Goal: Task Accomplishment & Management: Use online tool/utility

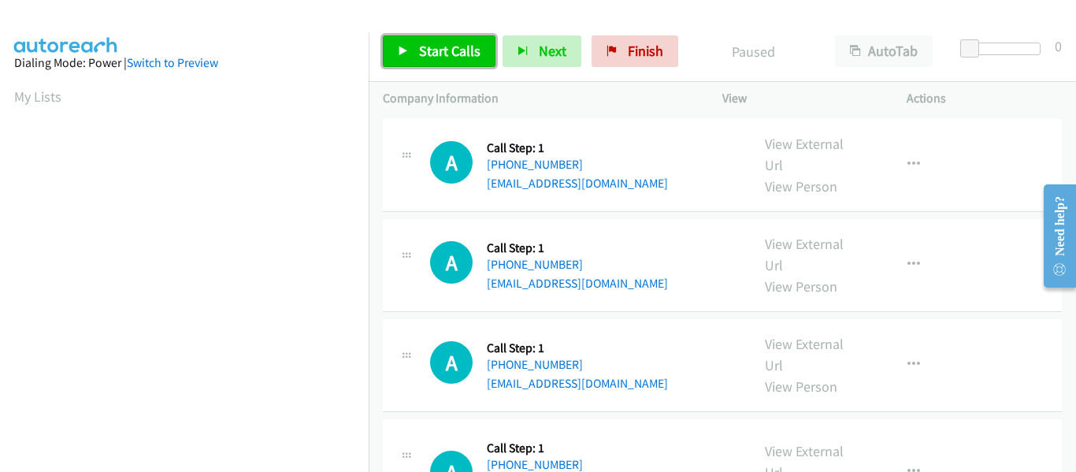
click at [403, 46] on icon at bounding box center [403, 51] width 11 height 11
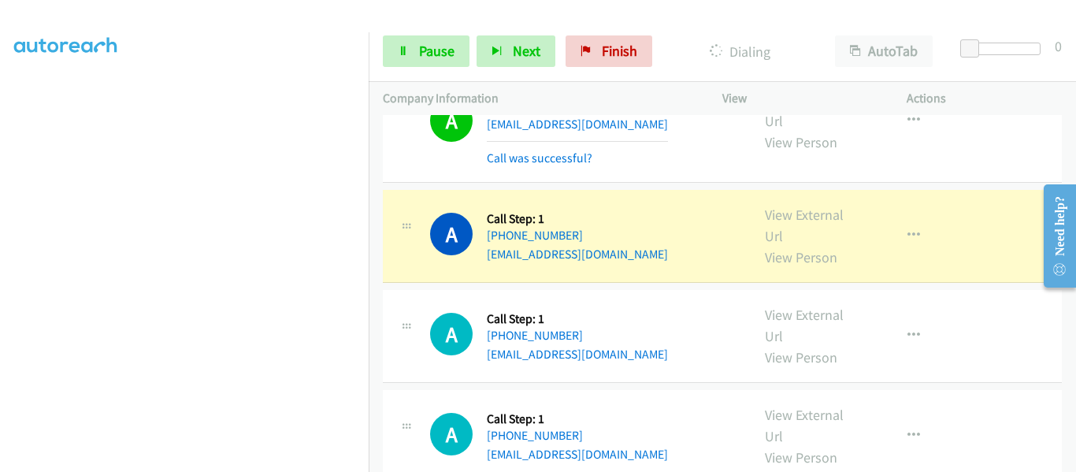
scroll to position [1063, 0]
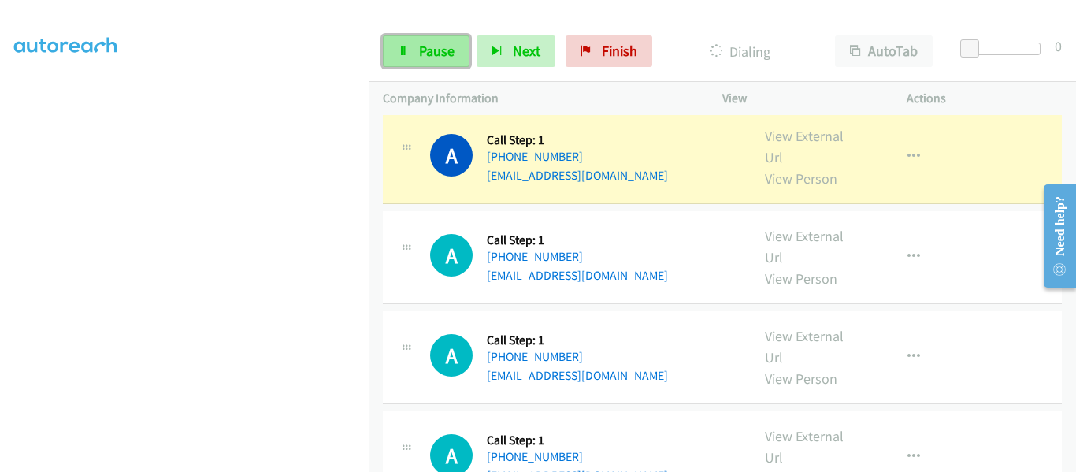
click at [405, 60] on link "Pause" at bounding box center [426, 51] width 87 height 32
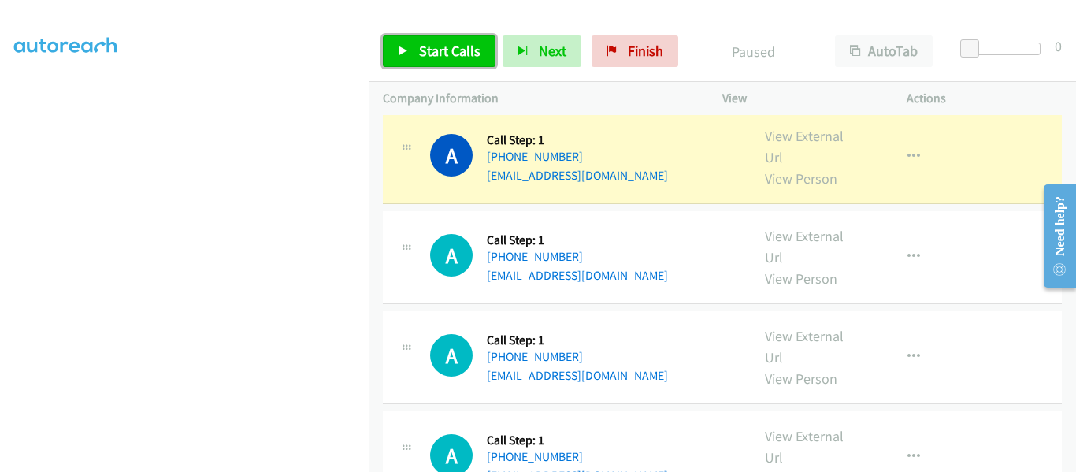
click at [408, 50] on icon at bounding box center [403, 51] width 11 height 11
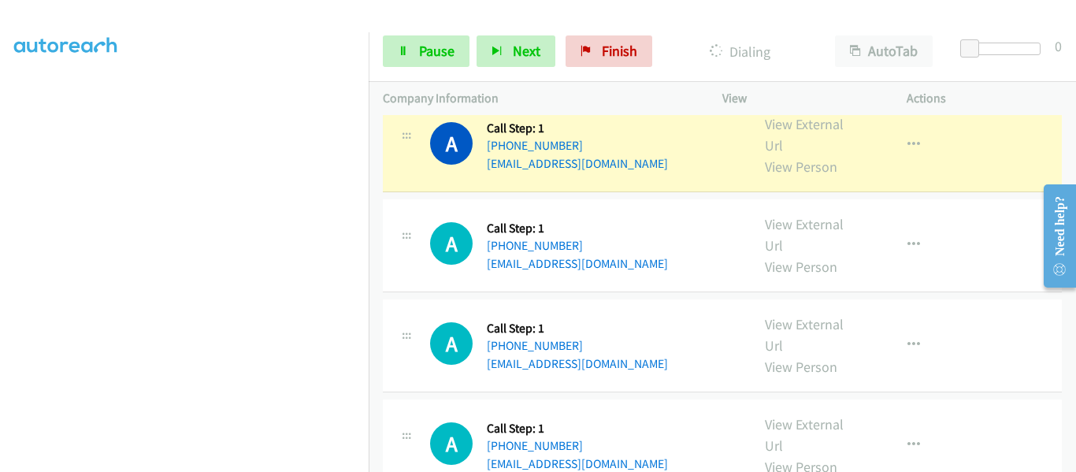
scroll to position [1614, 0]
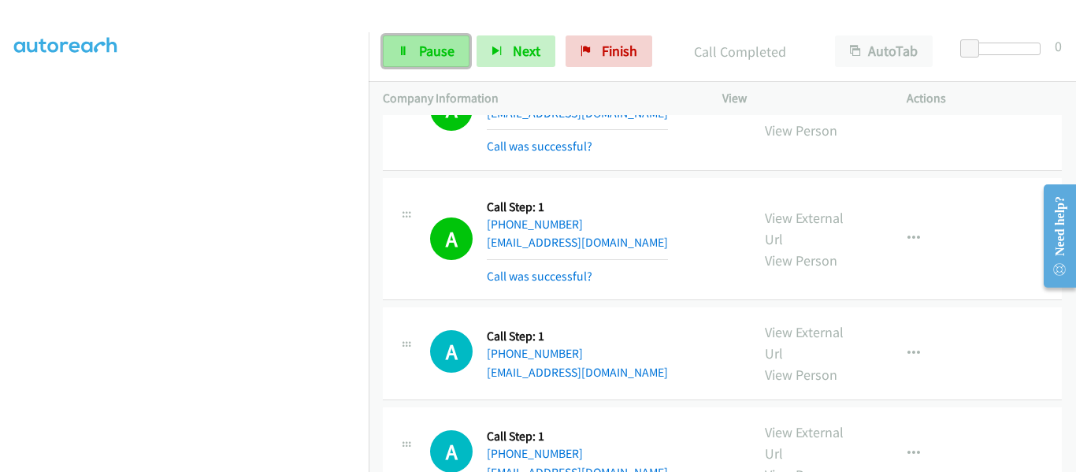
click at [434, 54] on span "Pause" at bounding box center [436, 51] width 35 height 18
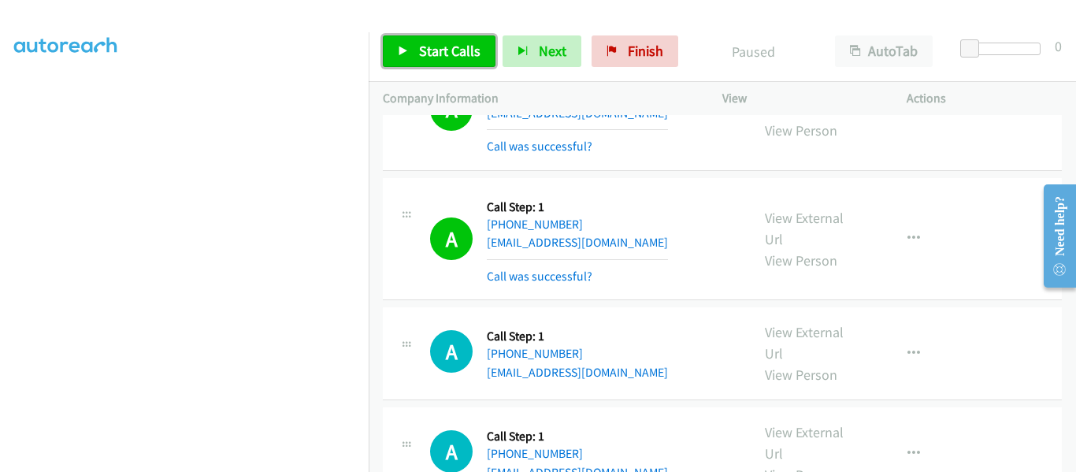
click at [399, 46] on icon at bounding box center [403, 51] width 11 height 11
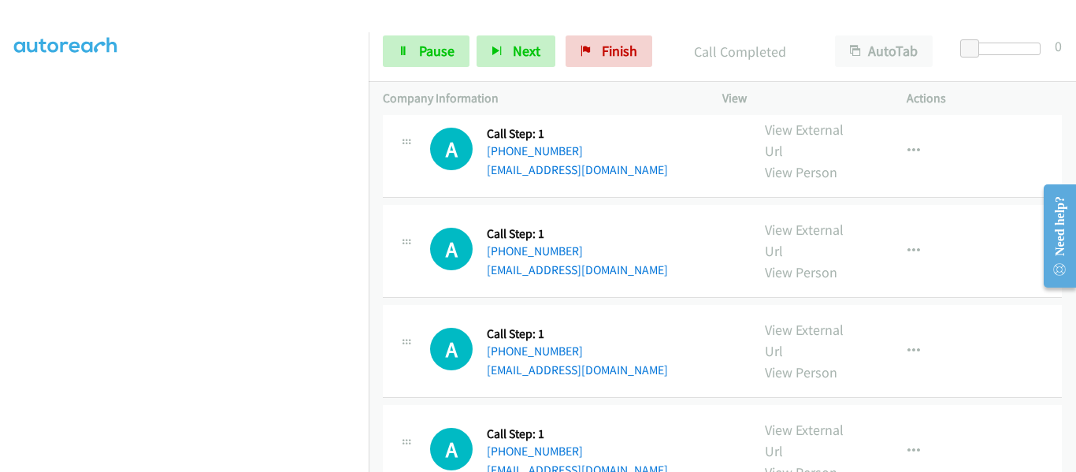
scroll to position [2874, 0]
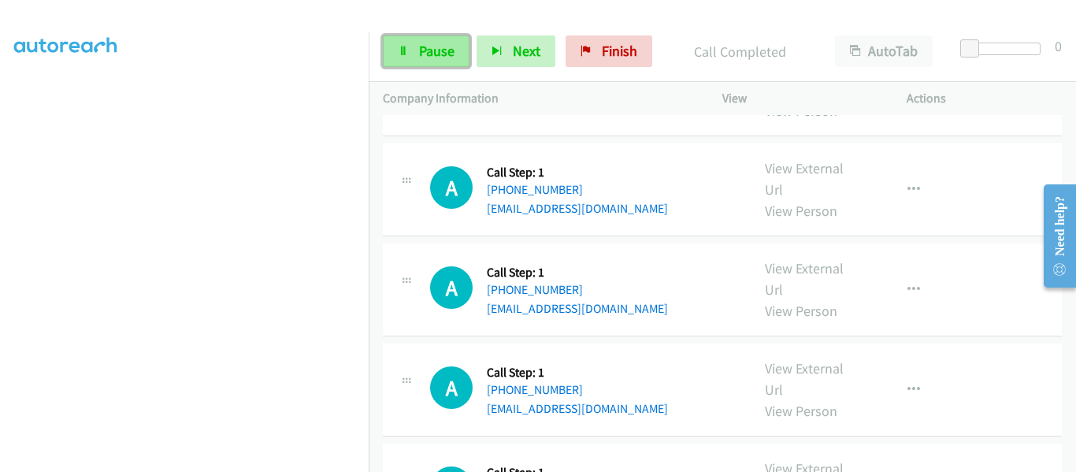
click at [410, 55] on link "Pause" at bounding box center [426, 51] width 87 height 32
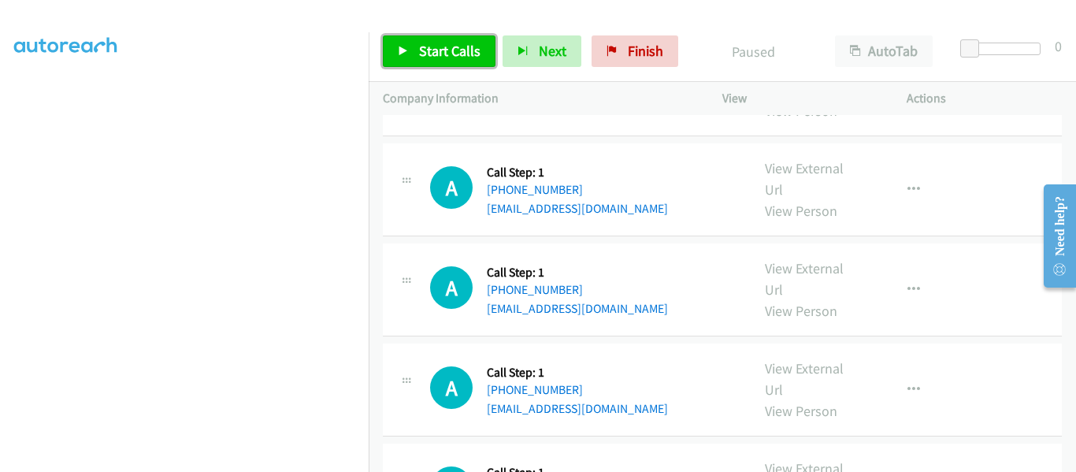
click at [401, 46] on icon at bounding box center [403, 51] width 11 height 11
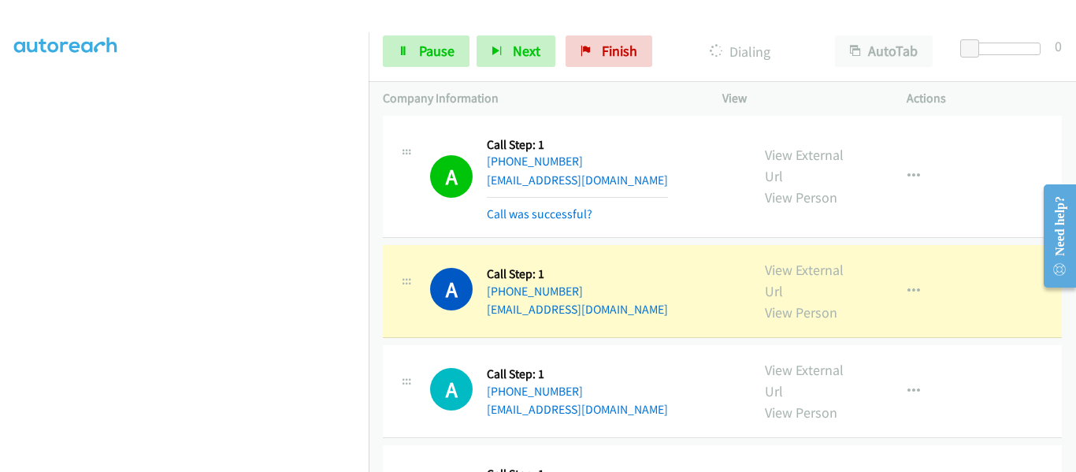
scroll to position [11, 0]
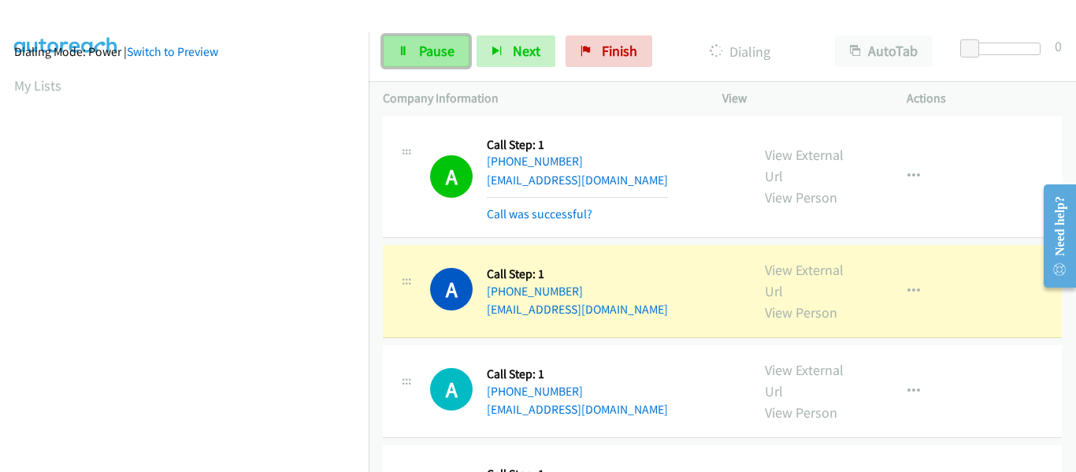
click at [419, 46] on span "Pause" at bounding box center [436, 51] width 35 height 18
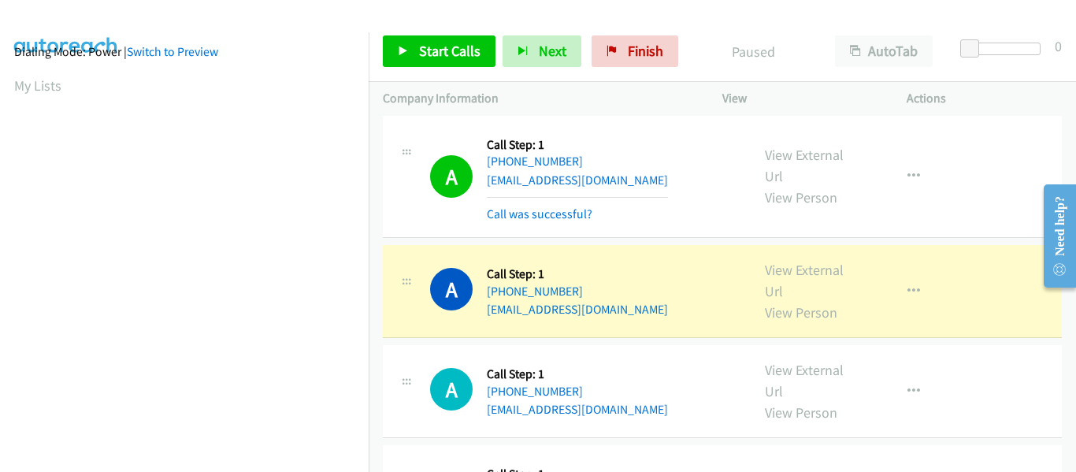
scroll to position [412, 0]
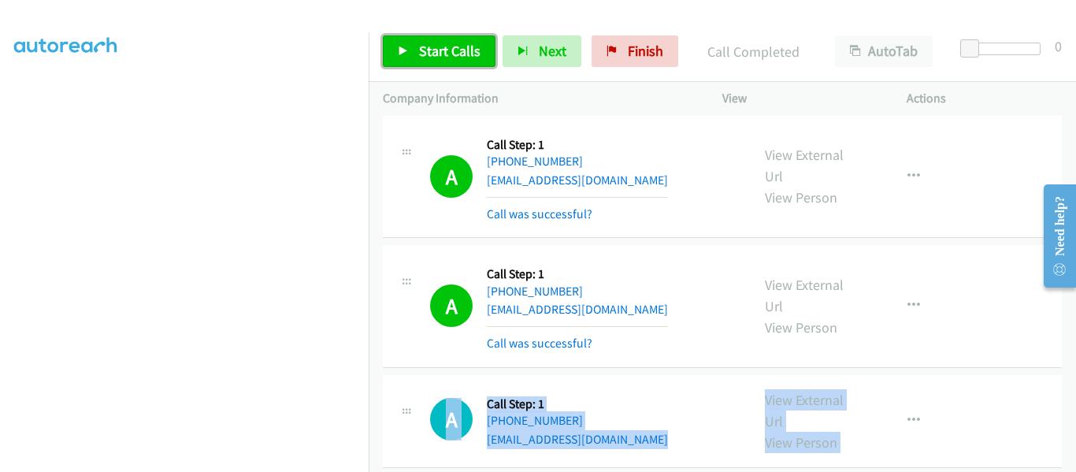
click at [399, 51] on icon at bounding box center [403, 51] width 11 height 11
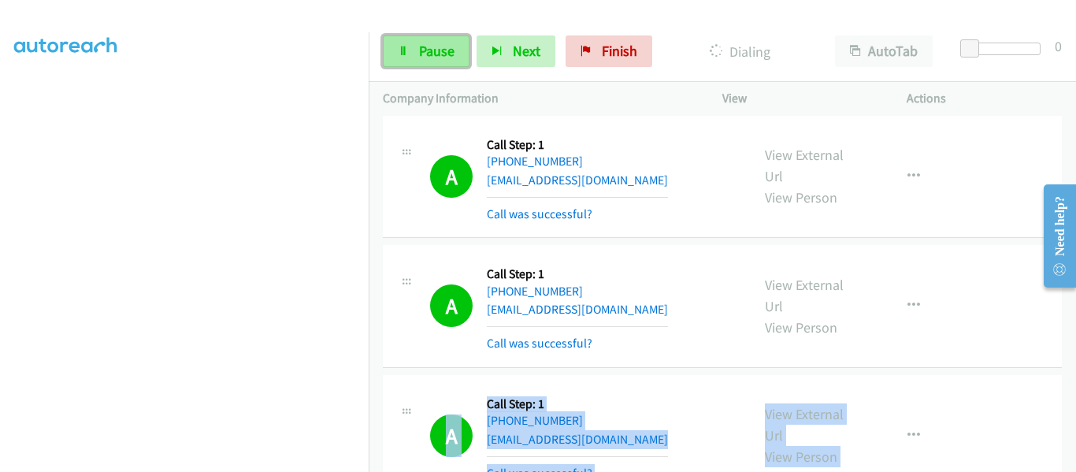
click at [415, 50] on link "Pause" at bounding box center [426, 51] width 87 height 32
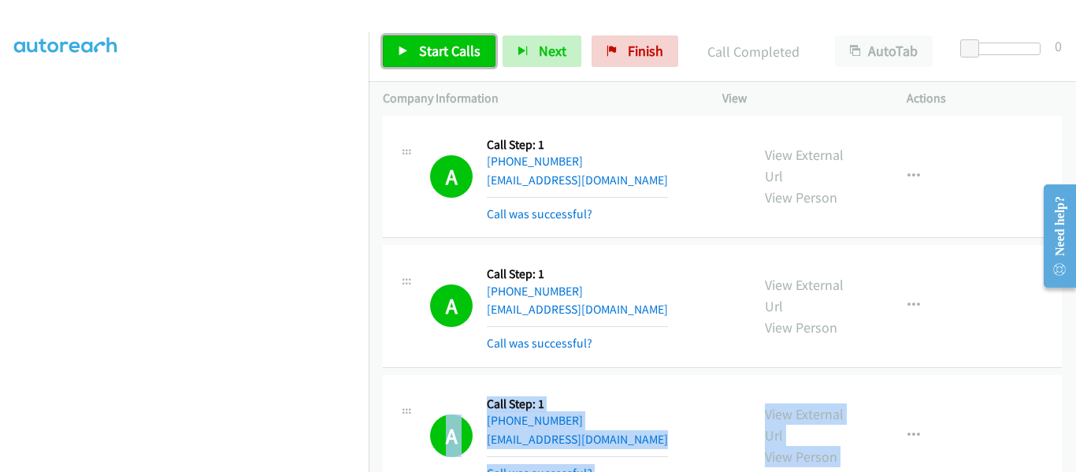
click at [406, 54] on icon at bounding box center [403, 51] width 11 height 11
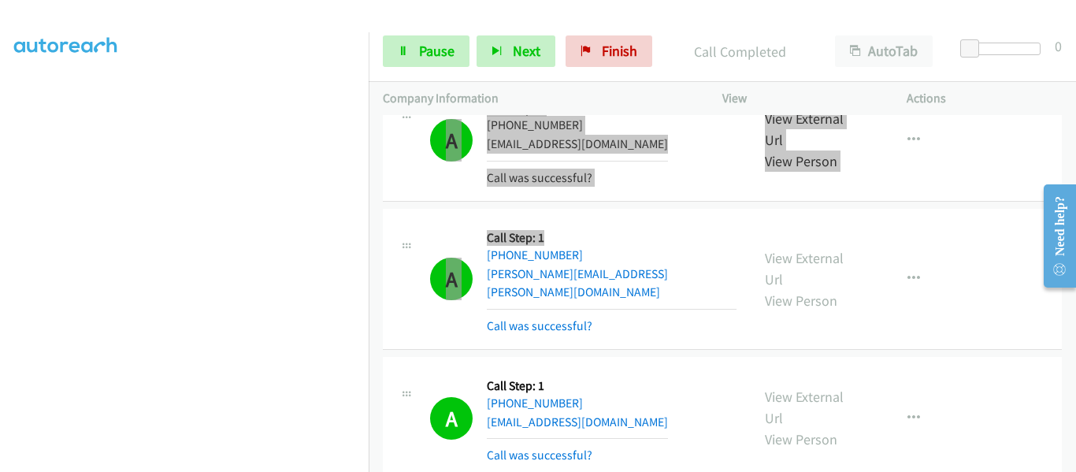
scroll to position [3377, 0]
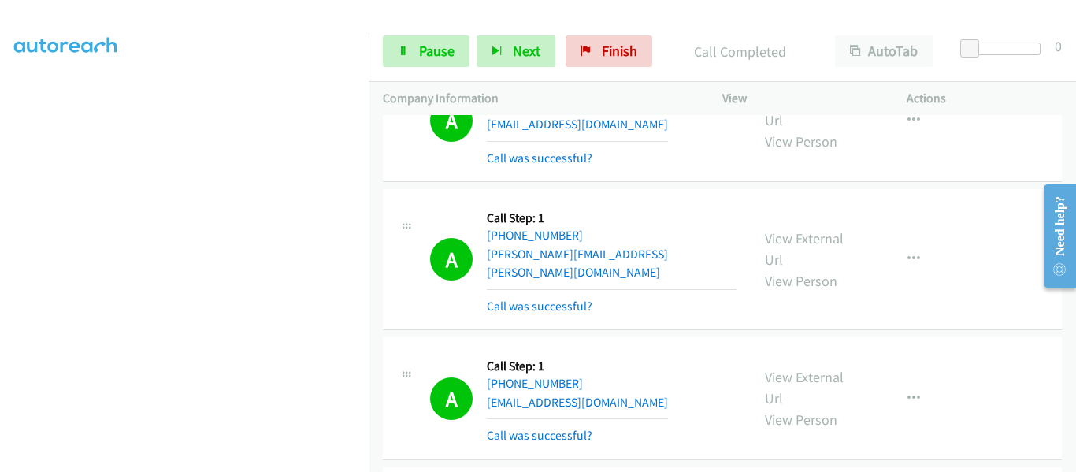
click at [962, 334] on td "A Callback Scheduled Call Step: 1 America/Los_Angeles [PHONE_NUMBER] [EMAIL_ADD…" at bounding box center [722, 399] width 707 height 130
click at [422, 56] on span "Pause" at bounding box center [436, 51] width 35 height 18
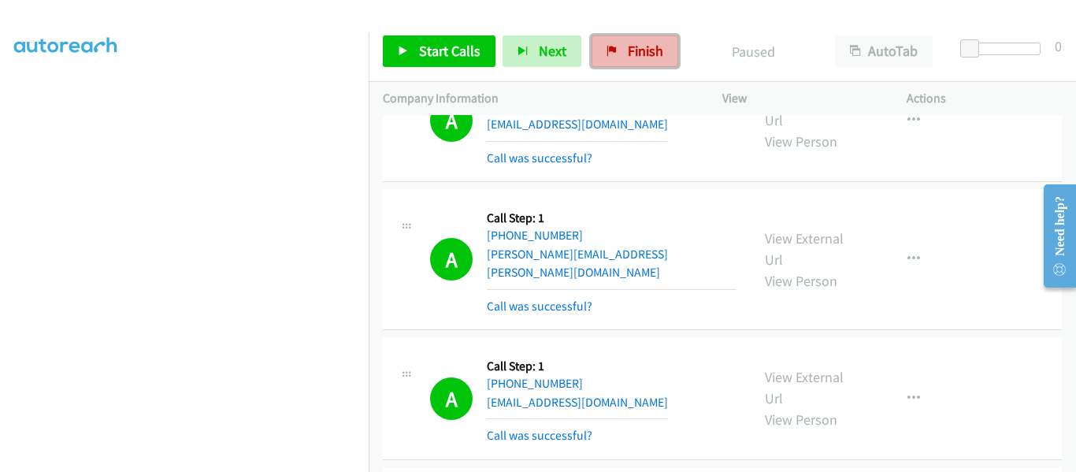
click at [625, 62] on link "Finish" at bounding box center [634, 51] width 87 height 32
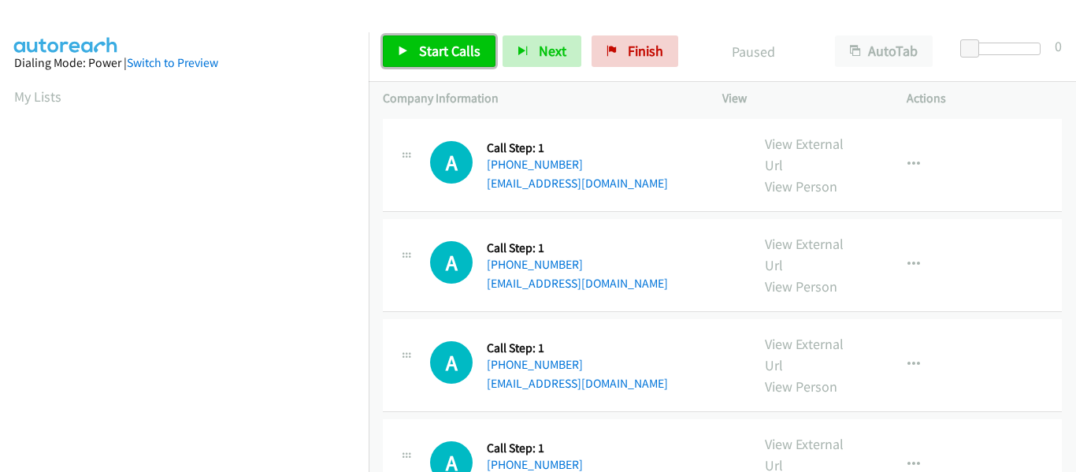
click at [397, 54] on link "Start Calls" at bounding box center [439, 51] width 113 height 32
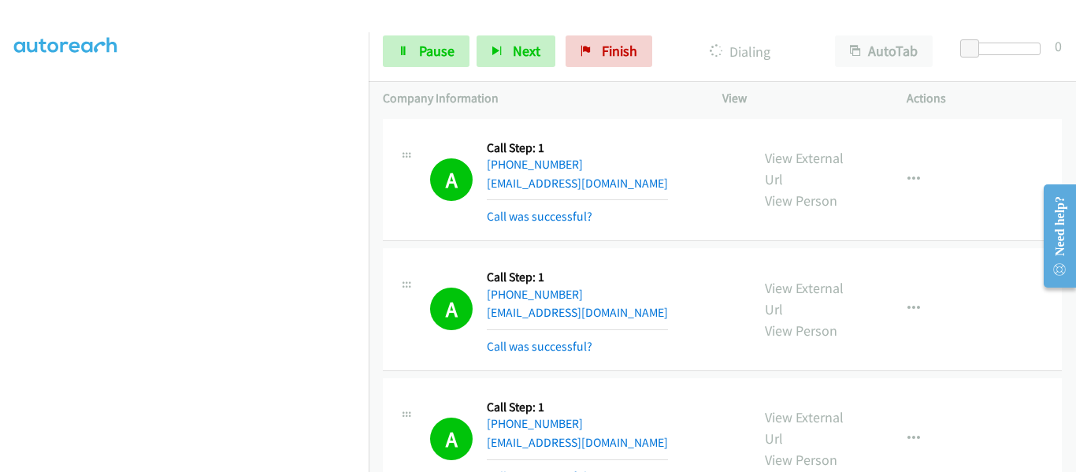
scroll to position [412, 0]
click at [415, 64] on link "Pause" at bounding box center [426, 51] width 87 height 32
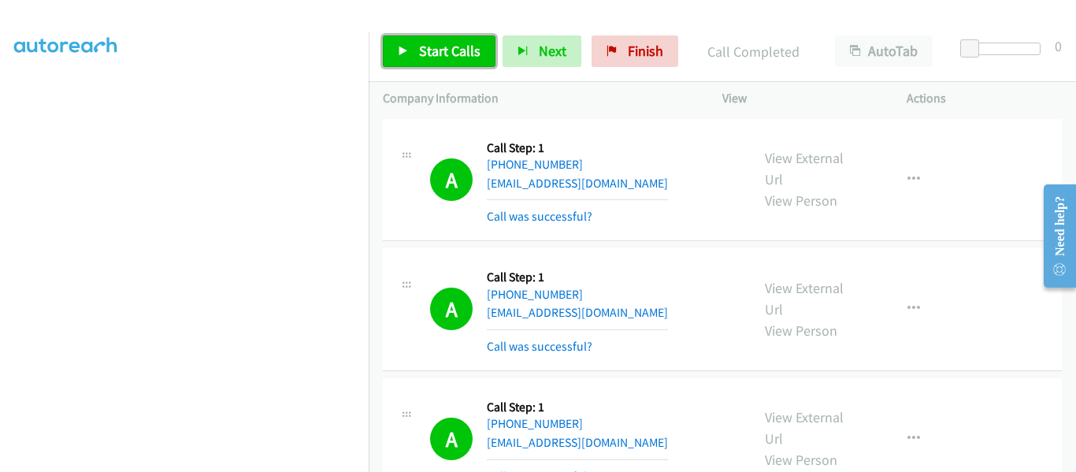
click at [396, 54] on link "Start Calls" at bounding box center [439, 51] width 113 height 32
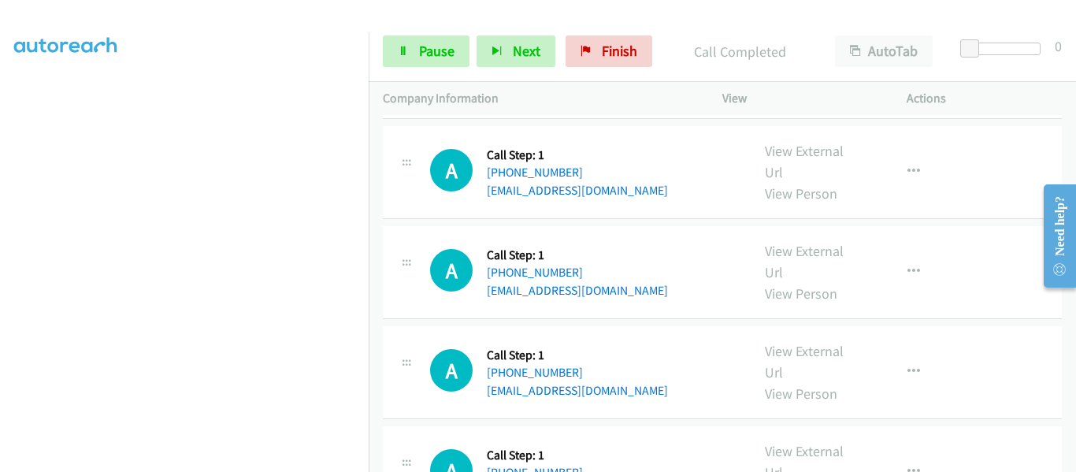
scroll to position [4991, 0]
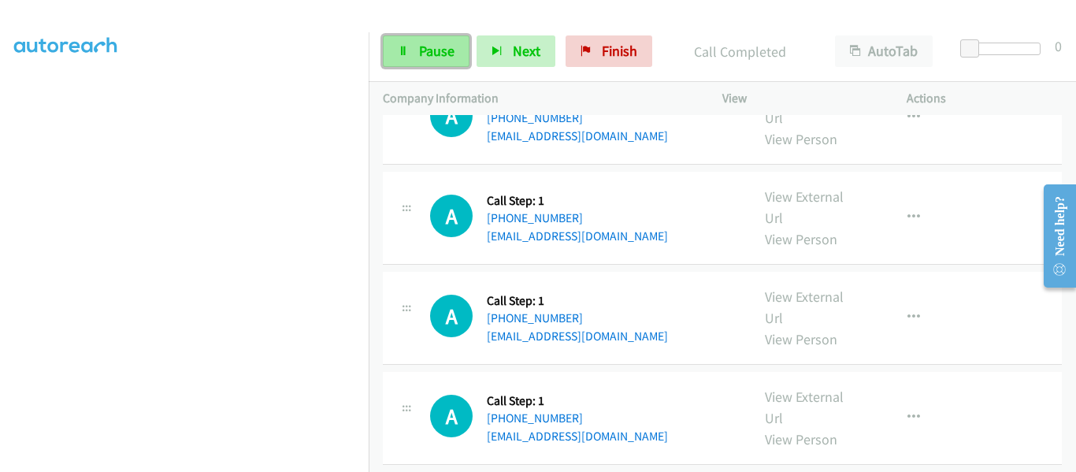
click at [421, 47] on span "Pause" at bounding box center [436, 51] width 35 height 18
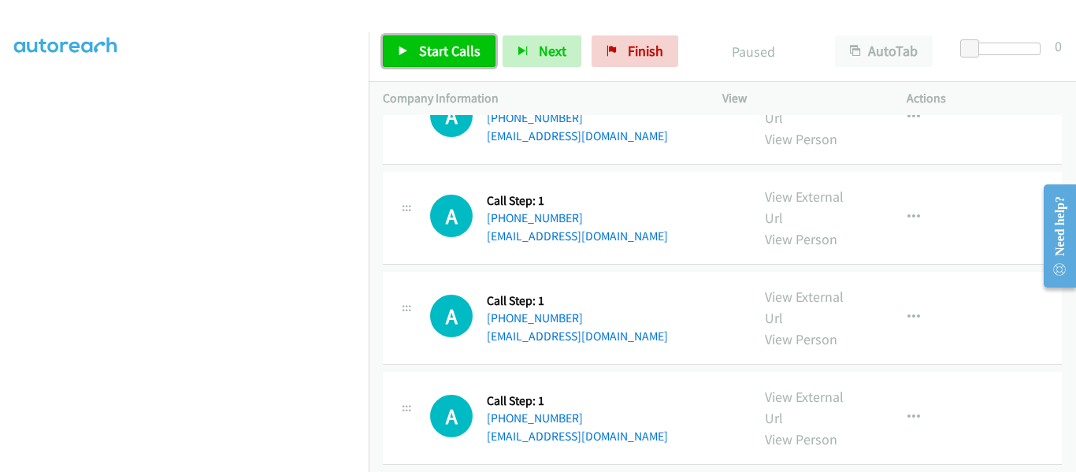
click at [396, 50] on link "Start Calls" at bounding box center [439, 51] width 113 height 32
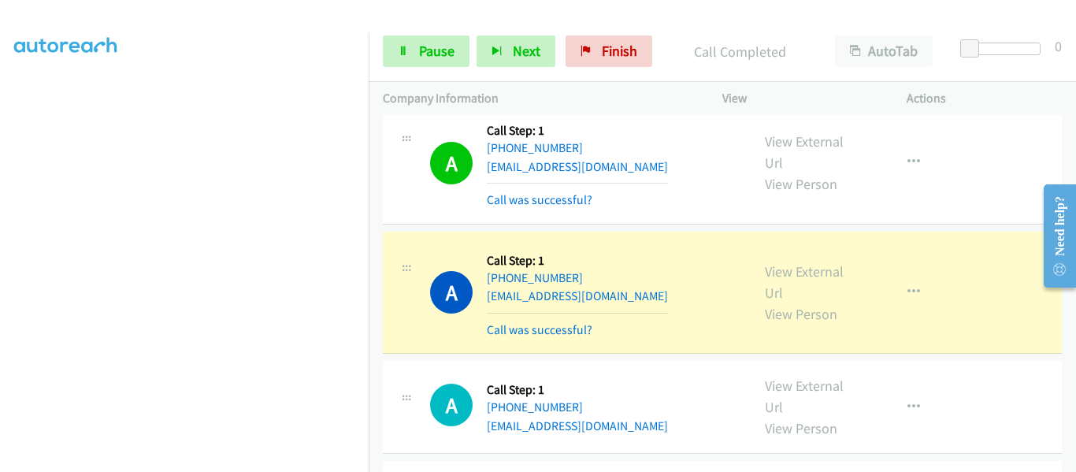
scroll to position [4368, 0]
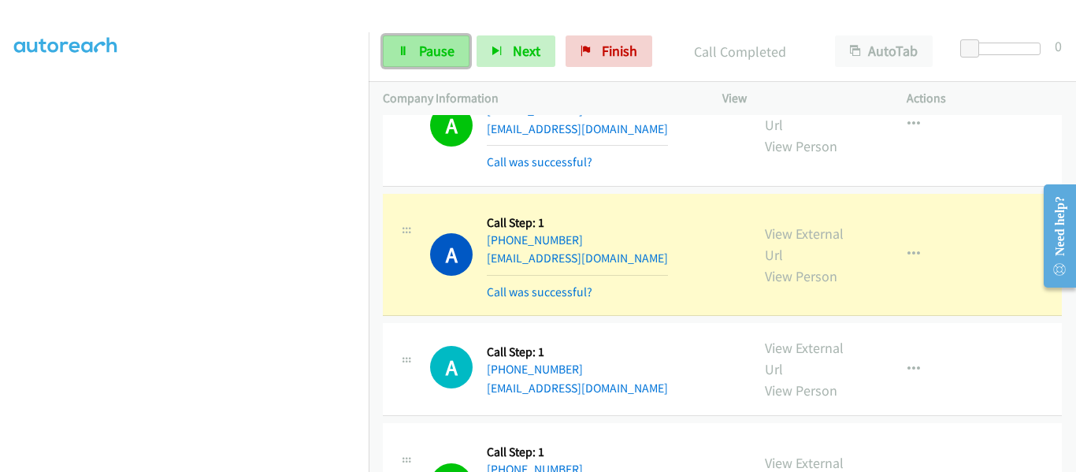
click at [421, 61] on link "Pause" at bounding box center [426, 51] width 87 height 32
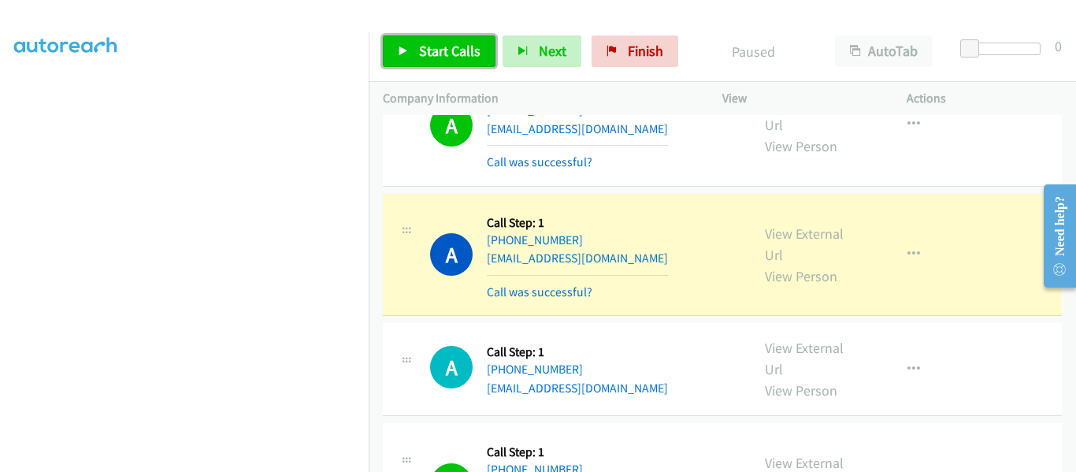
click at [402, 43] on link "Start Calls" at bounding box center [439, 51] width 113 height 32
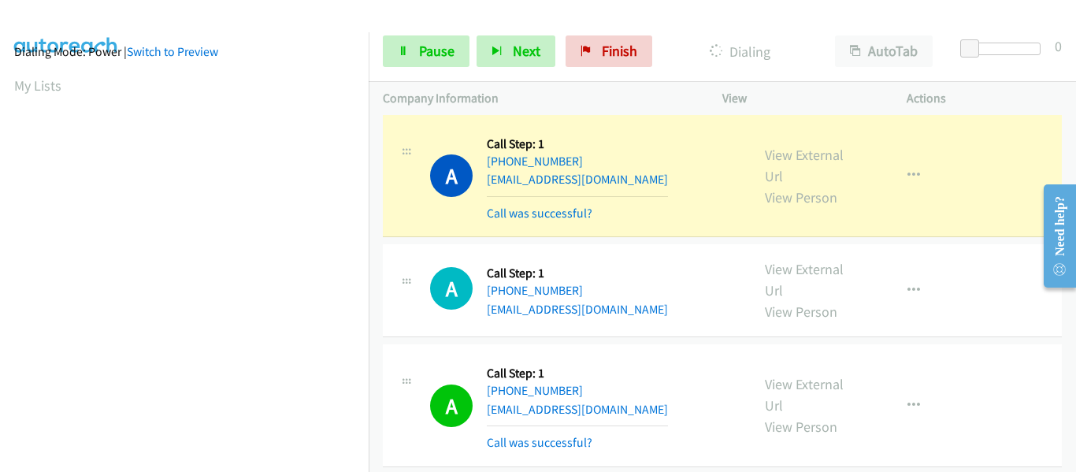
scroll to position [412, 0]
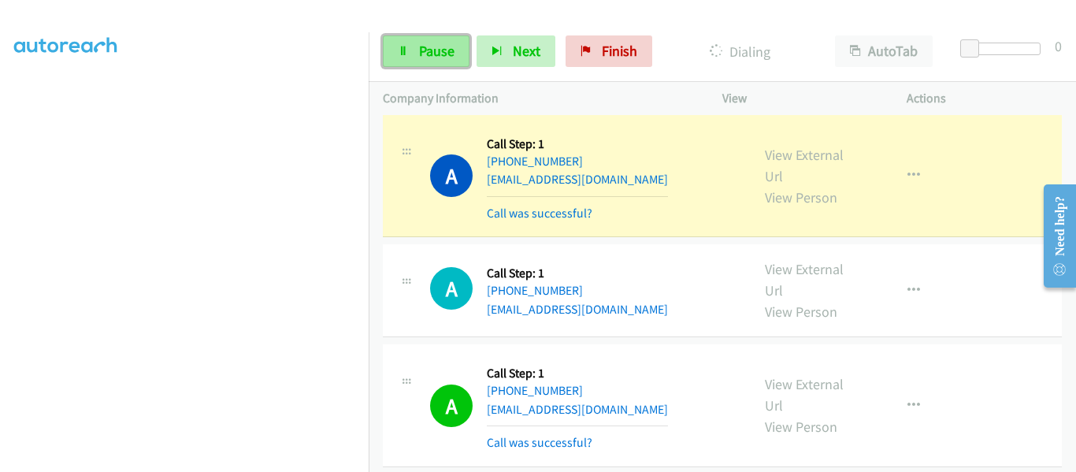
click at [425, 51] on span "Pause" at bounding box center [436, 51] width 35 height 18
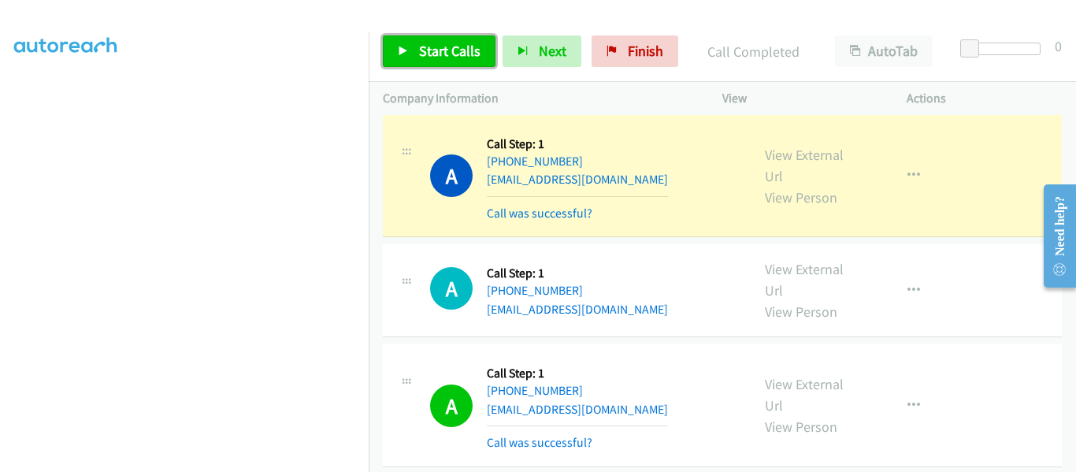
click at [400, 54] on icon at bounding box center [403, 51] width 11 height 11
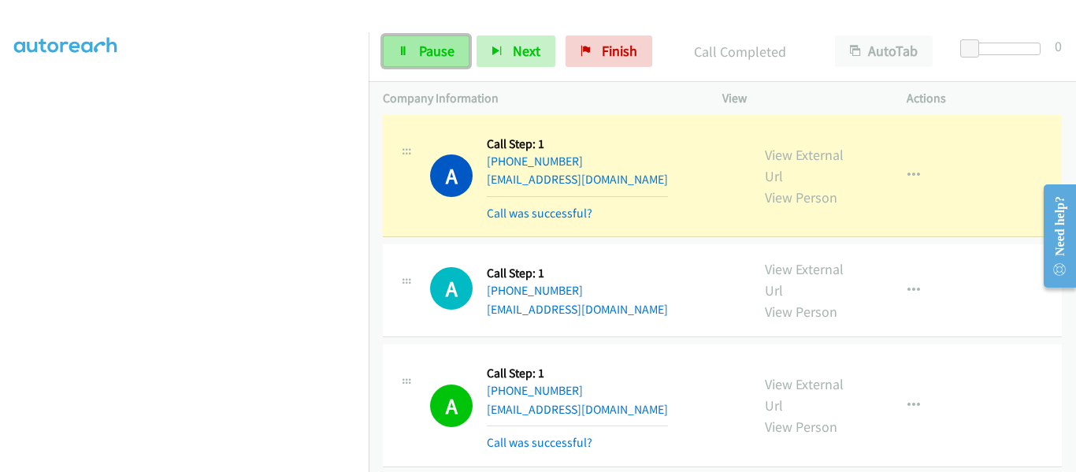
click at [406, 50] on icon at bounding box center [403, 51] width 11 height 11
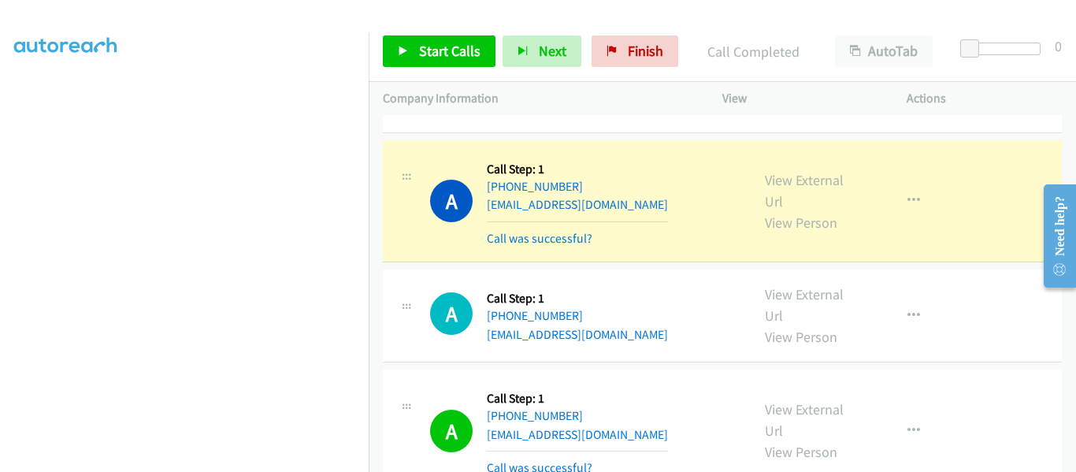
scroll to position [4447, 0]
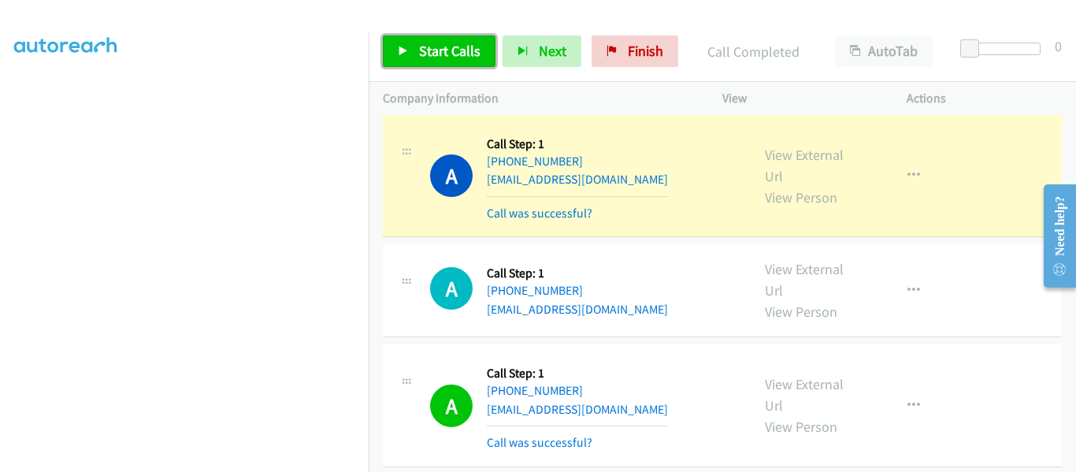
click at [397, 50] on link "Start Calls" at bounding box center [439, 51] width 113 height 32
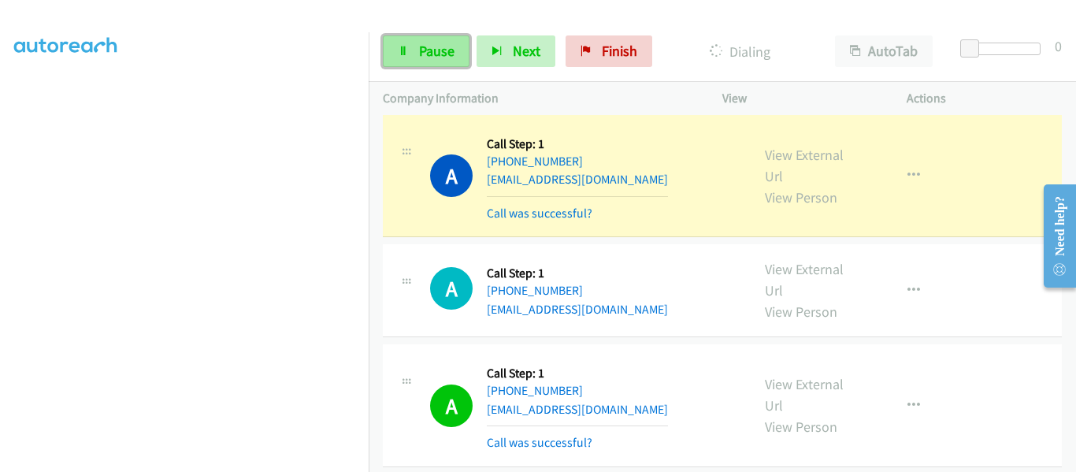
click at [407, 57] on link "Pause" at bounding box center [426, 51] width 87 height 32
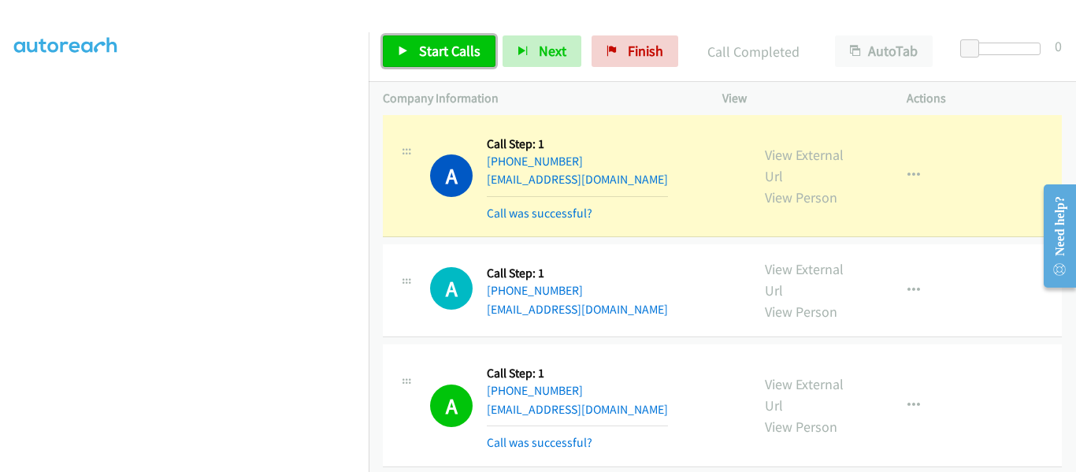
click at [405, 50] on icon at bounding box center [403, 51] width 11 height 11
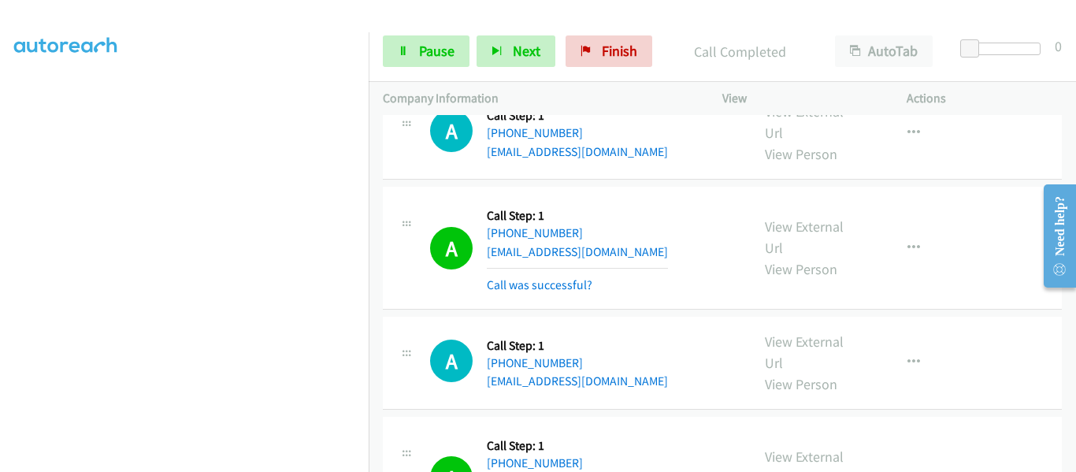
scroll to position [412, 0]
click at [427, 55] on span "Pause" at bounding box center [436, 51] width 35 height 18
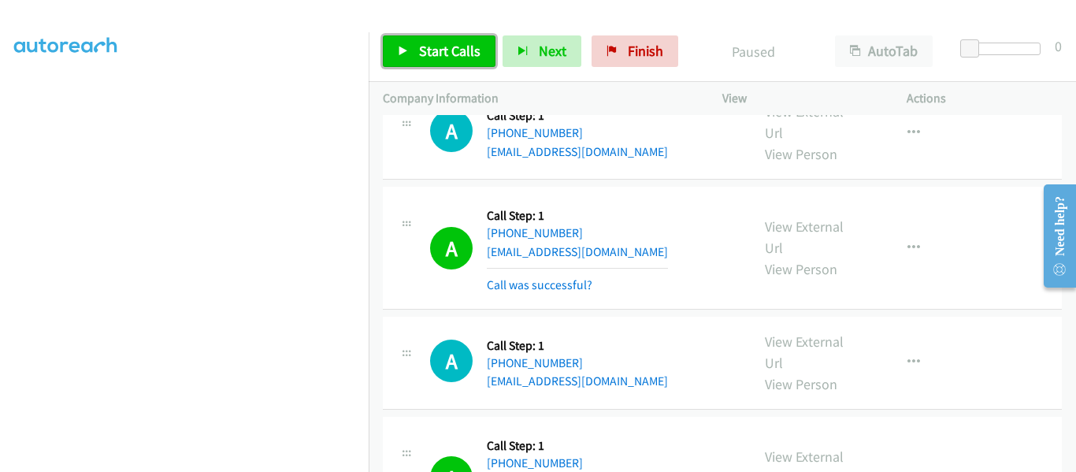
click at [407, 48] on icon at bounding box center [403, 51] width 11 height 11
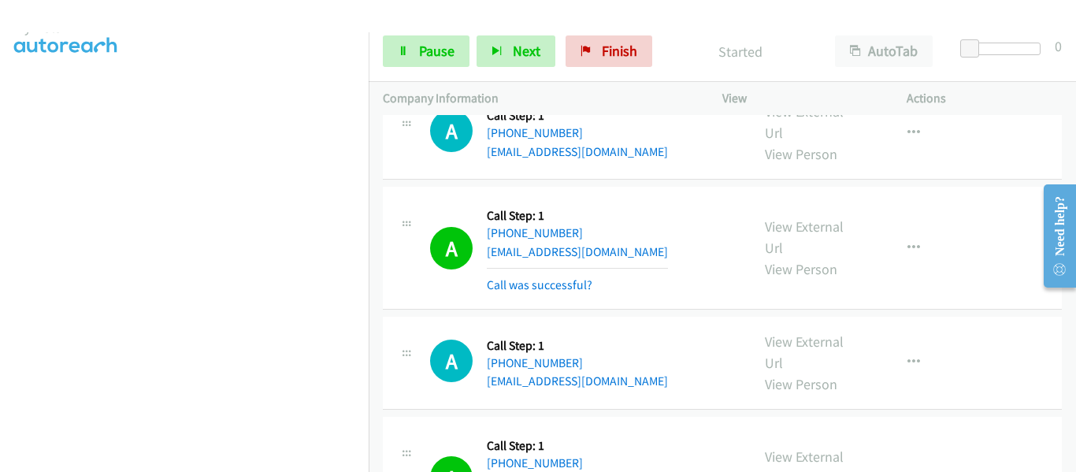
scroll to position [60, 0]
drag, startPoint x: 389, startPoint y: 89, endPoint x: 391, endPoint y: 76, distance: 13.5
click at [391, 76] on div "Start Calls Pause Next Finish Started AutoTab AutoTab 0 Company Information Inf…" at bounding box center [722, 68] width 707 height 95
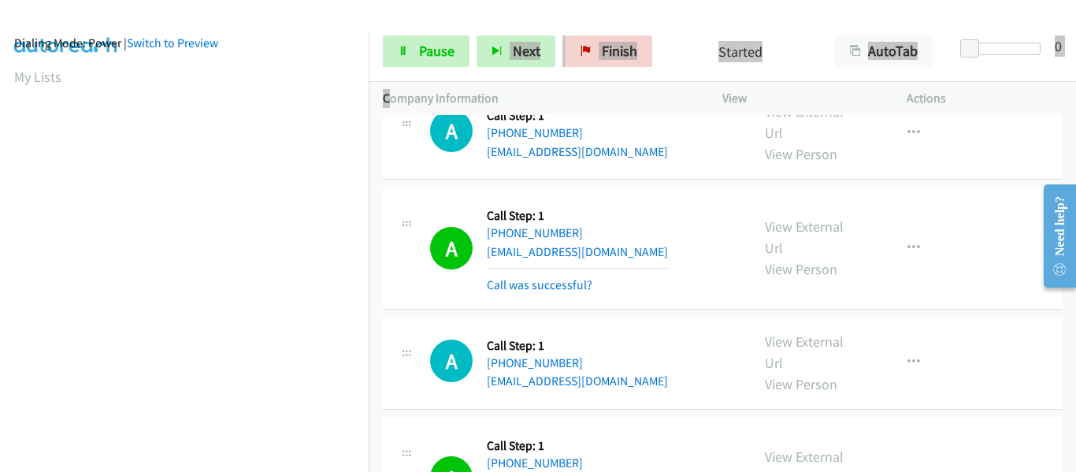
scroll to position [0, 0]
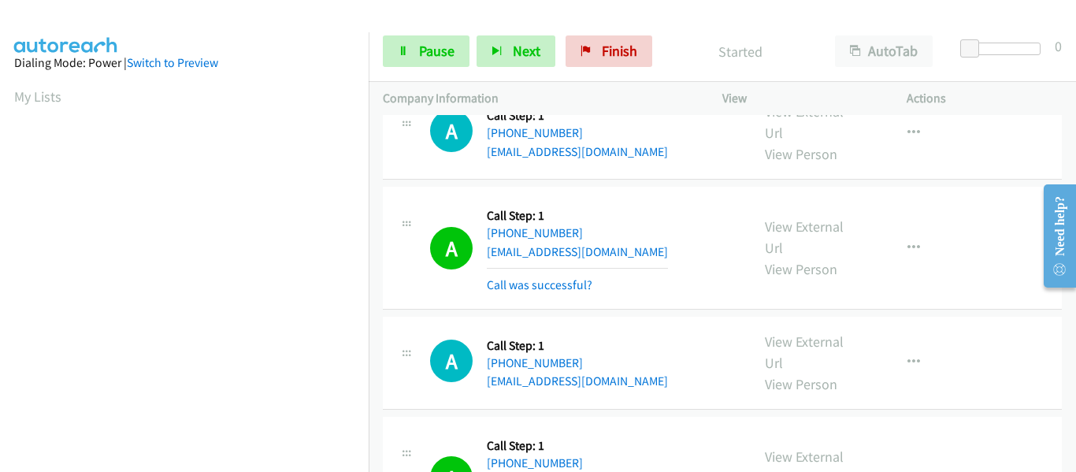
click at [847, 17] on div at bounding box center [531, 30] width 1062 height 61
click at [417, 46] on link "Pause" at bounding box center [426, 51] width 87 height 32
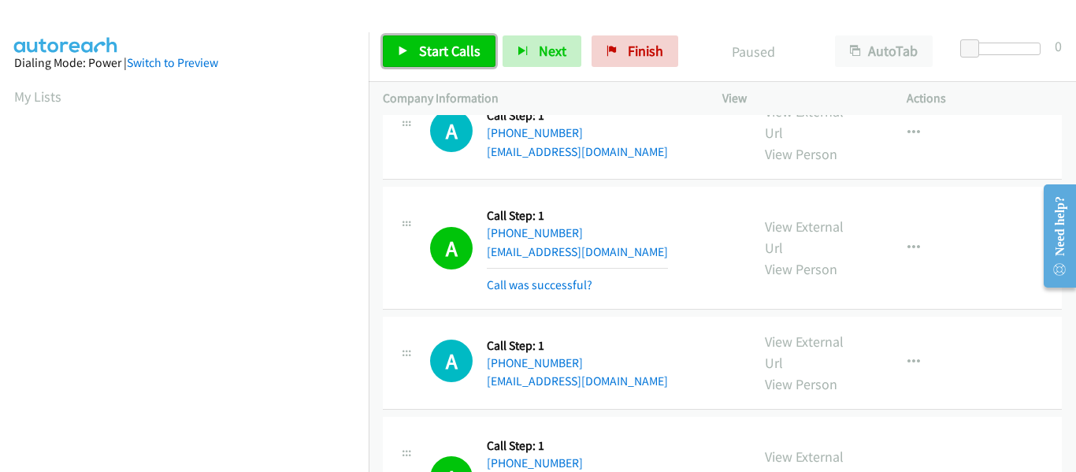
click at [393, 52] on link "Start Calls" at bounding box center [439, 51] width 113 height 32
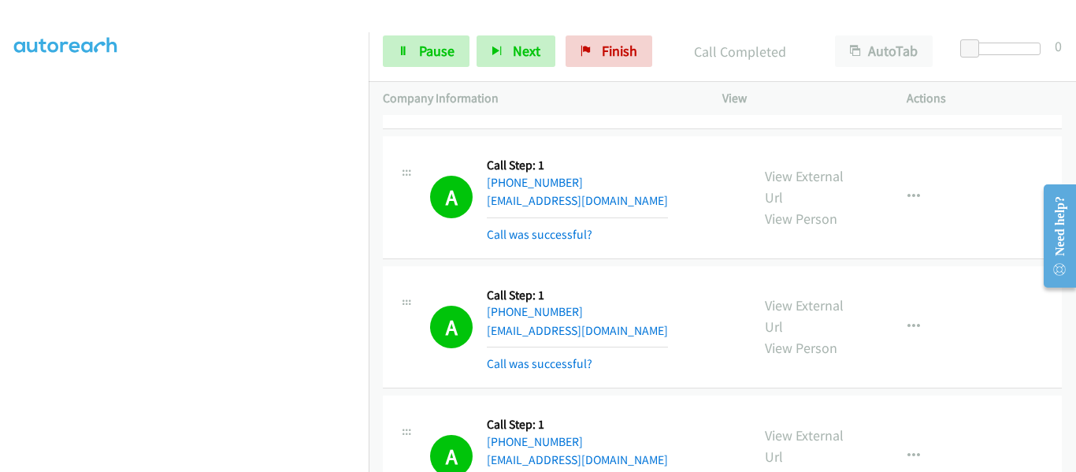
scroll to position [6495, 0]
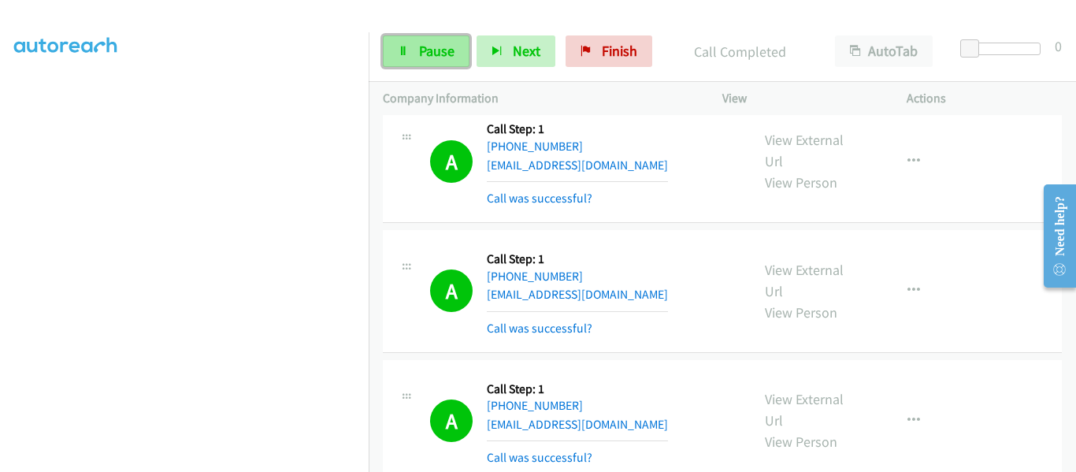
click at [406, 56] on icon at bounding box center [403, 51] width 11 height 11
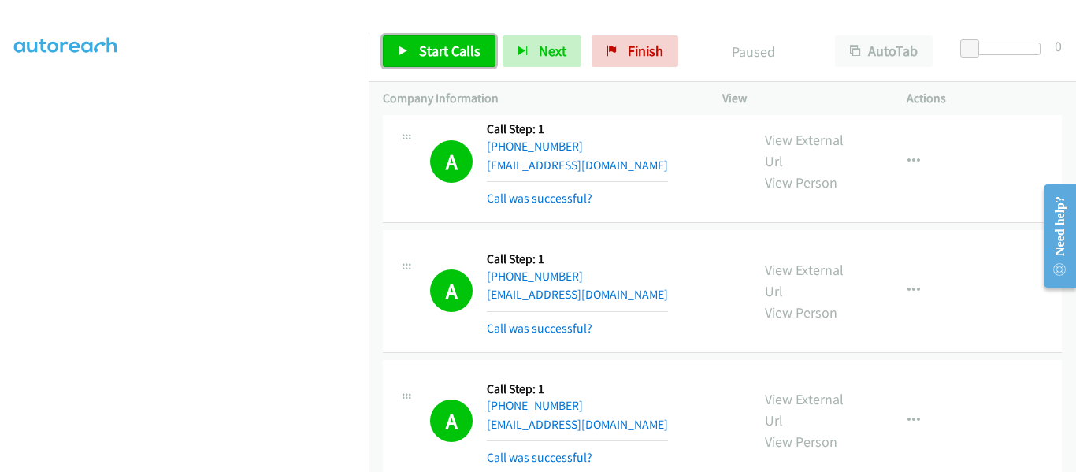
click at [401, 54] on icon at bounding box center [403, 51] width 11 height 11
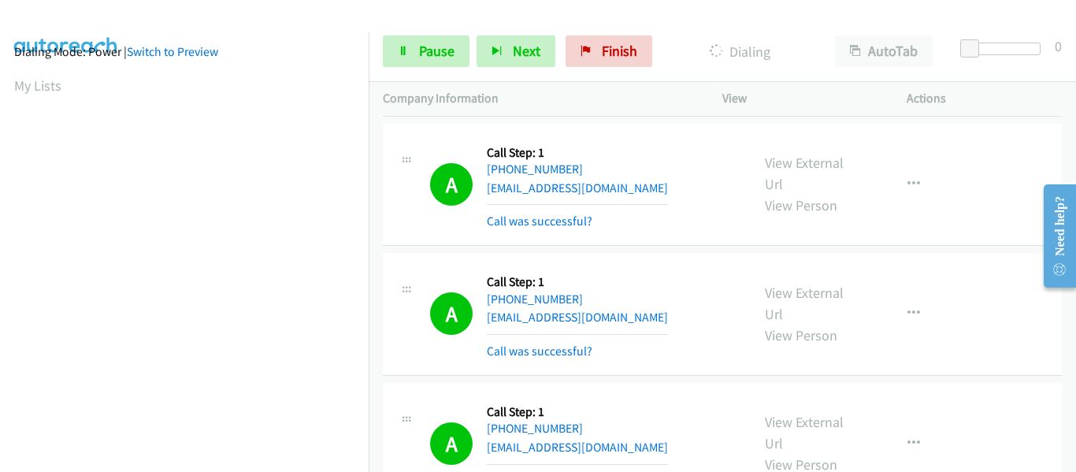
scroll to position [412, 0]
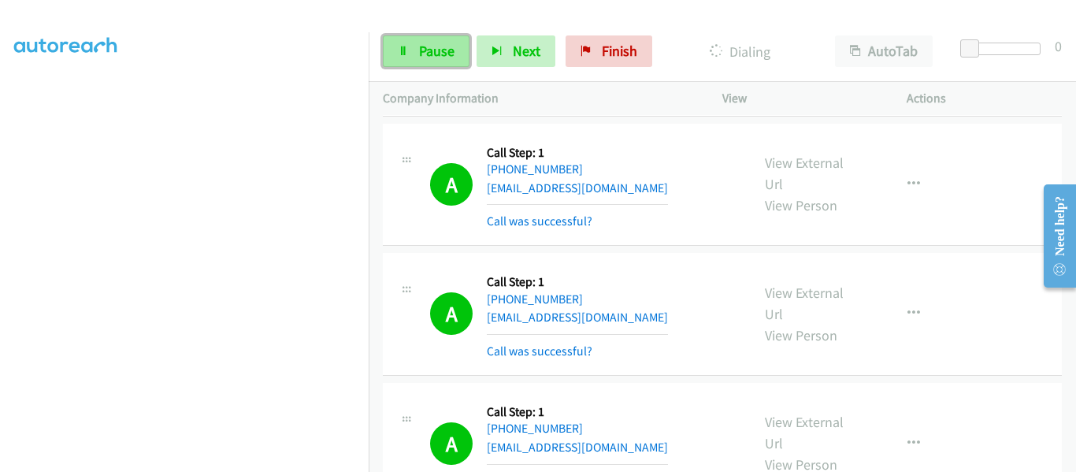
click at [424, 61] on link "Pause" at bounding box center [426, 51] width 87 height 32
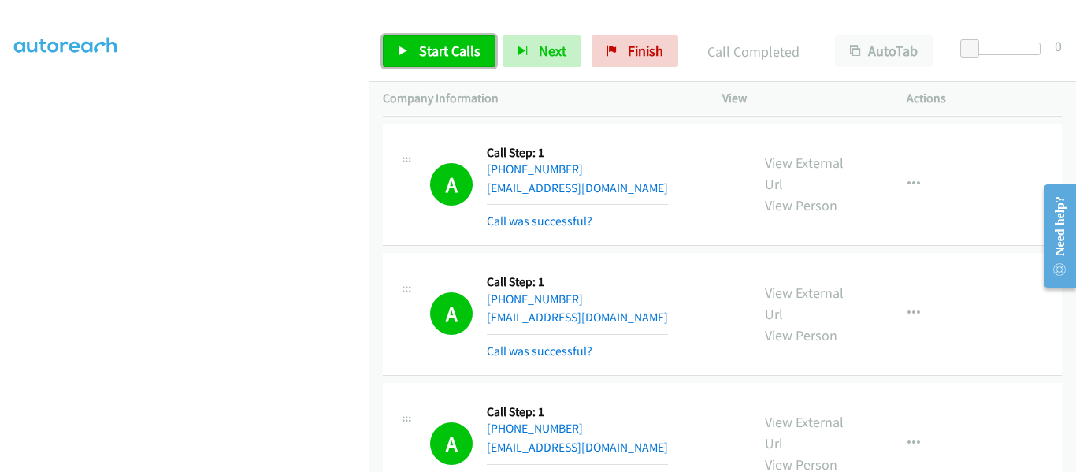
click at [391, 54] on link "Start Calls" at bounding box center [439, 51] width 113 height 32
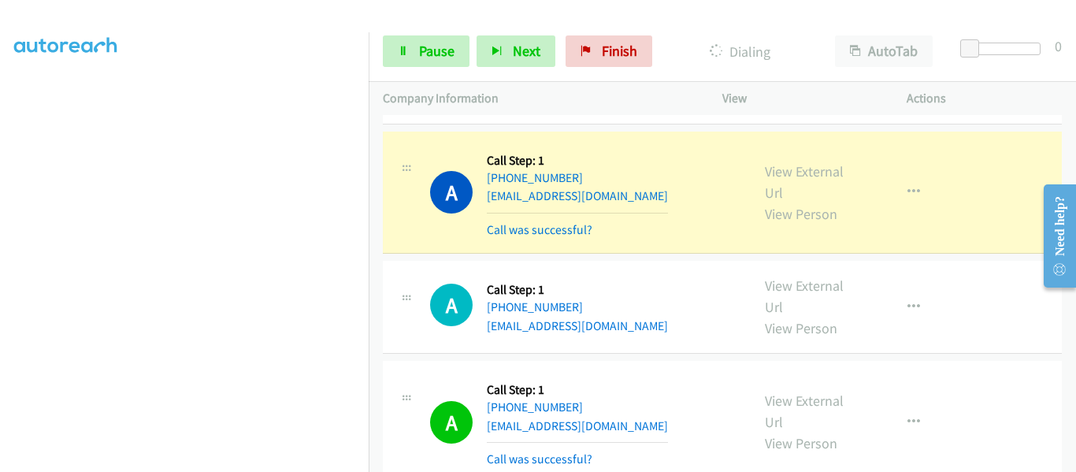
scroll to position [4447, 0]
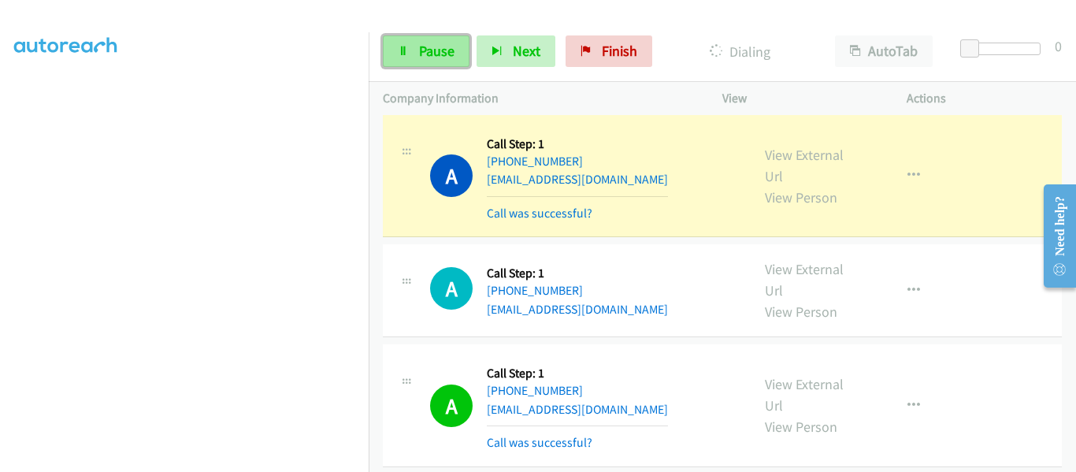
click at [419, 50] on span "Pause" at bounding box center [436, 51] width 35 height 18
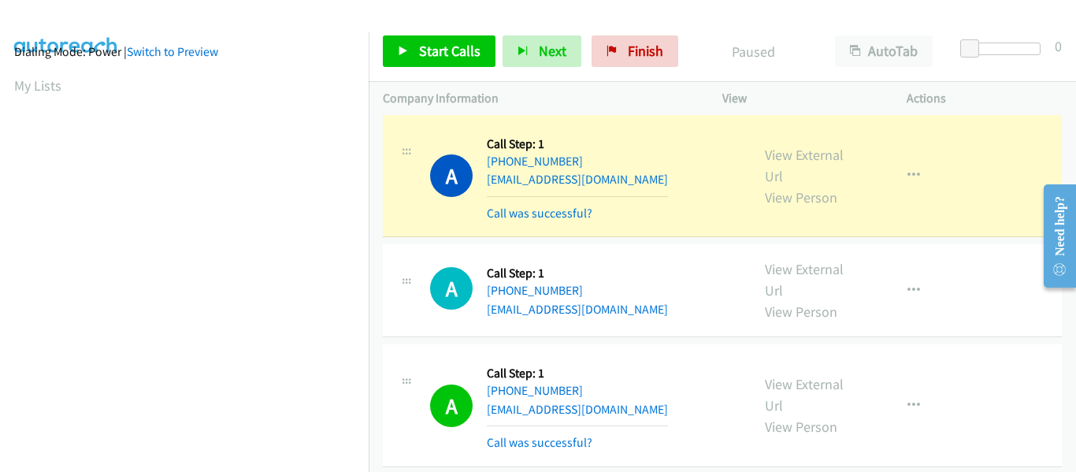
scroll to position [412, 0]
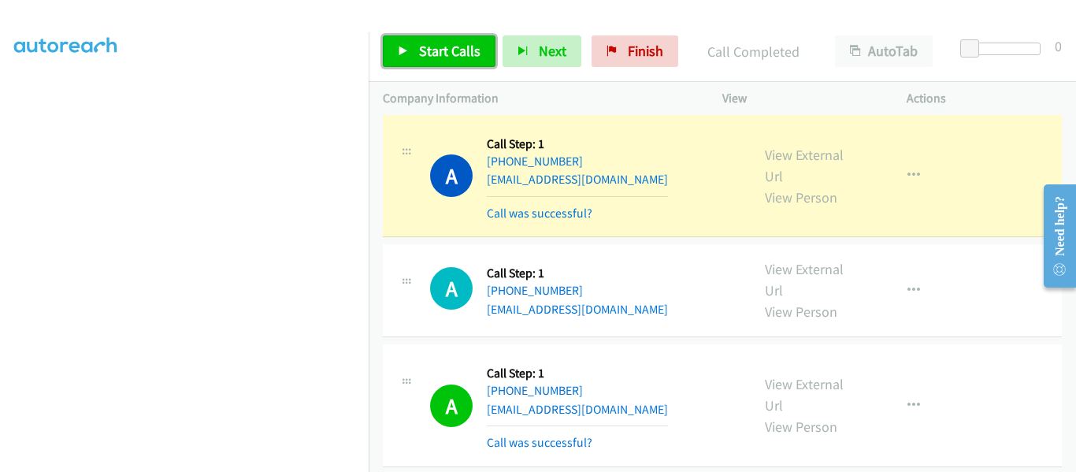
click at [401, 52] on icon at bounding box center [403, 51] width 11 height 11
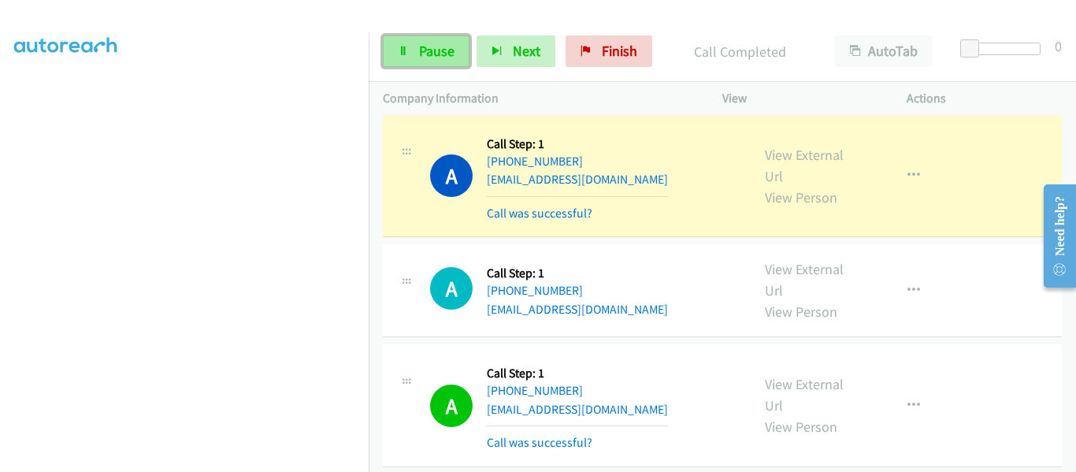
click at [425, 54] on span "Pause" at bounding box center [436, 51] width 35 height 18
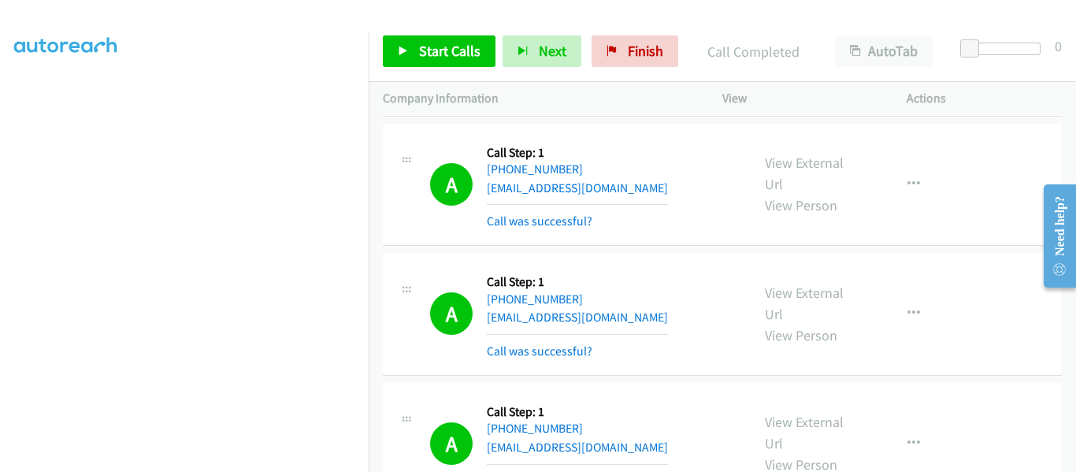
scroll to position [3660, 0]
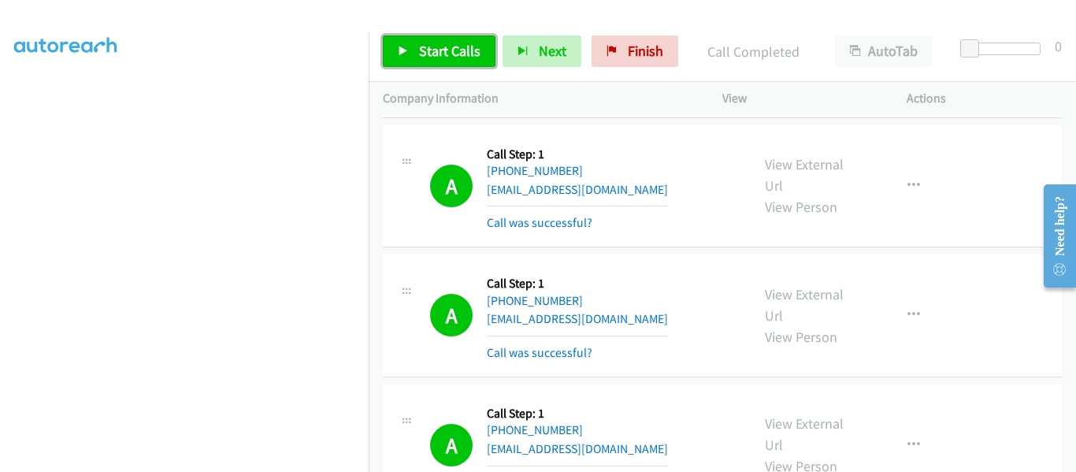
click at [400, 46] on icon at bounding box center [403, 51] width 11 height 11
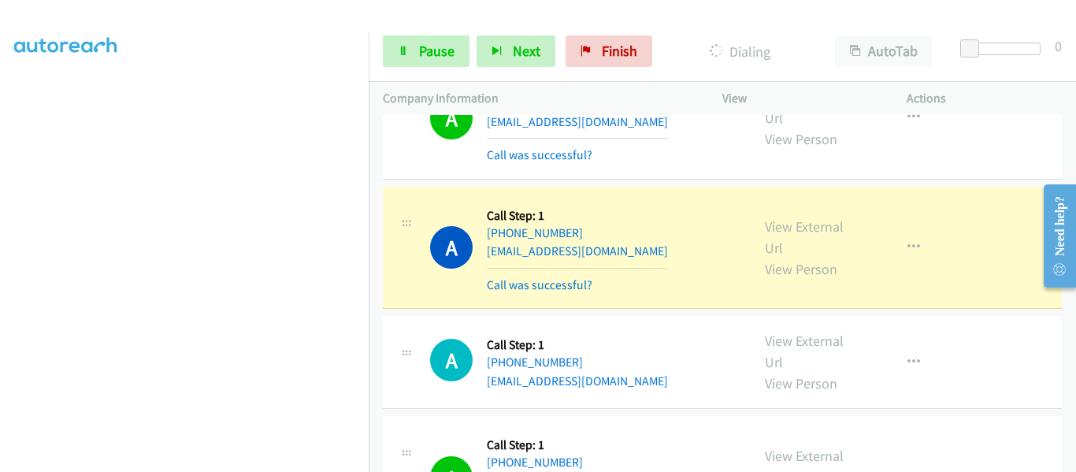
scroll to position [4368, 0]
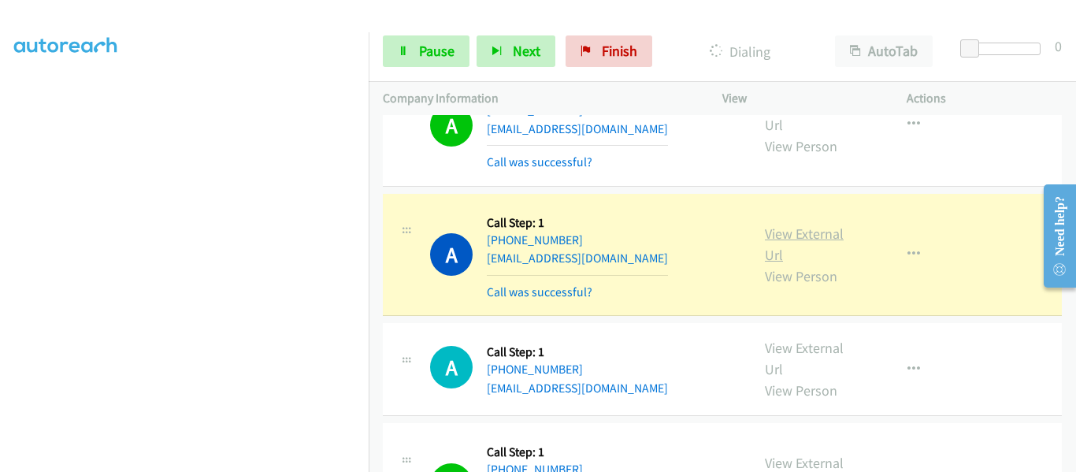
click at [796, 224] on link "View External Url" at bounding box center [804, 243] width 79 height 39
click at [810, 224] on link "View External Url" at bounding box center [804, 243] width 79 height 39
click at [907, 248] on icon "button" at bounding box center [913, 254] width 13 height 13
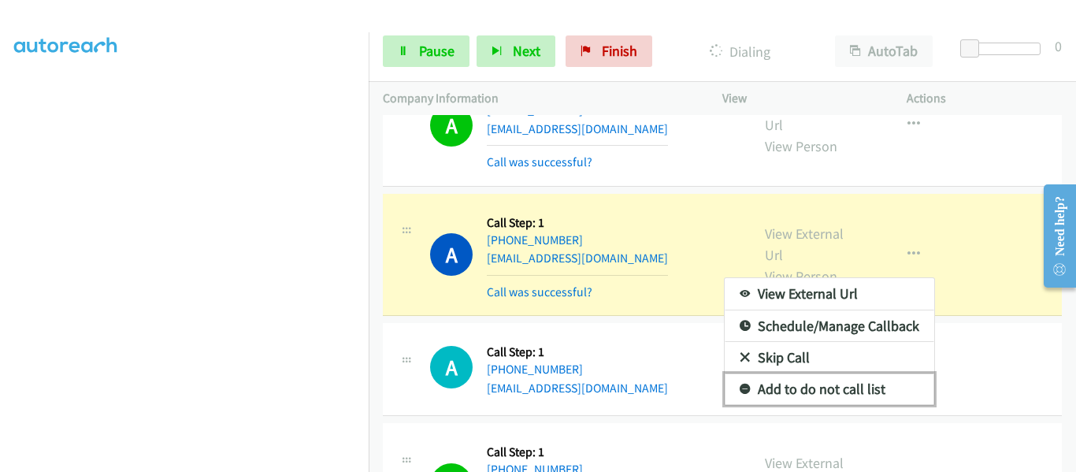
click at [852, 373] on link "Add to do not call list" at bounding box center [829, 389] width 209 height 32
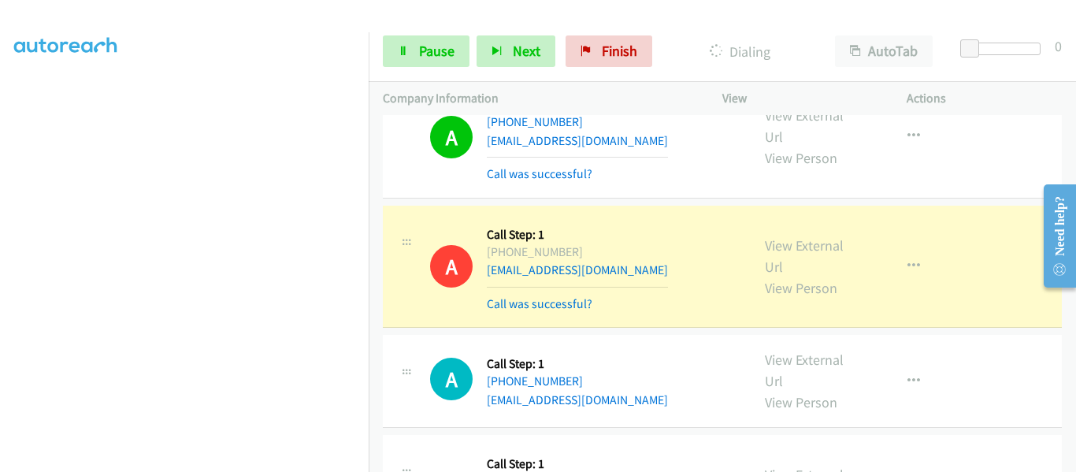
scroll to position [4447, 0]
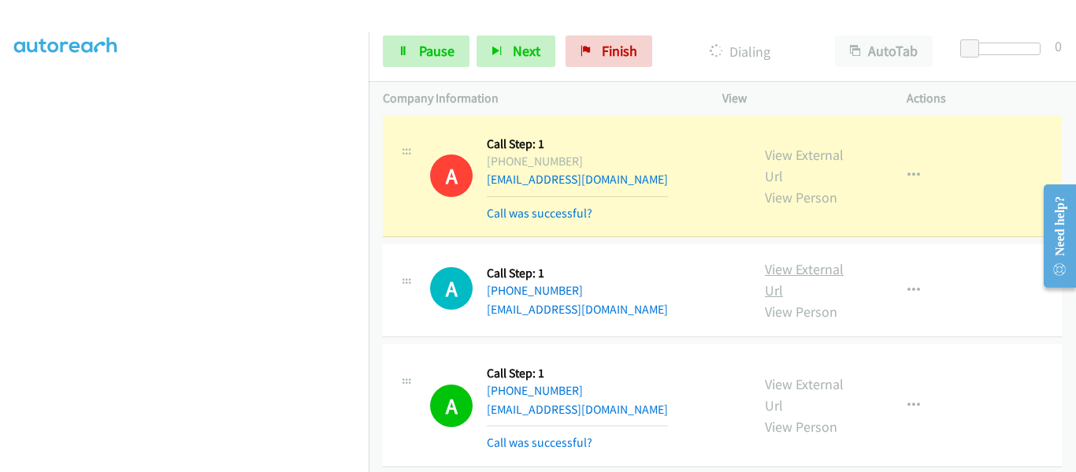
click at [790, 260] on link "View External Url" at bounding box center [804, 279] width 79 height 39
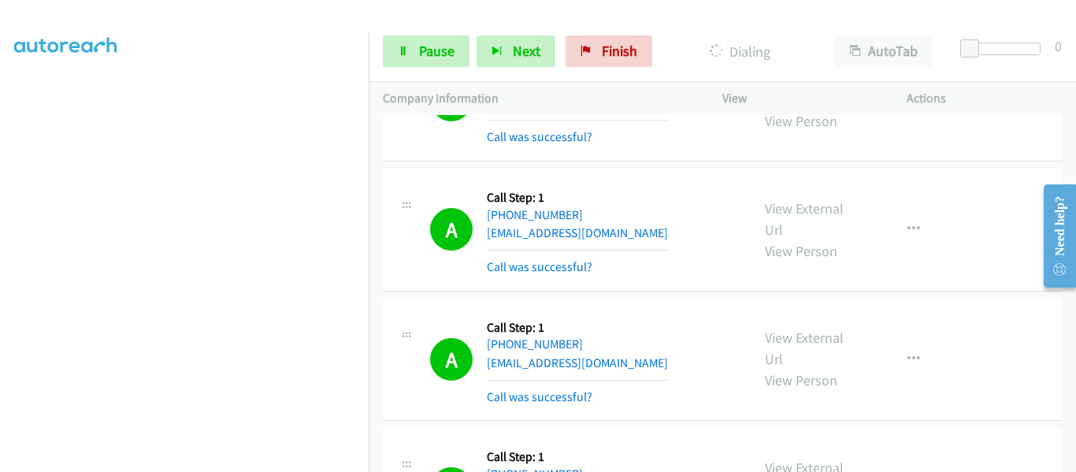
scroll to position [866, 0]
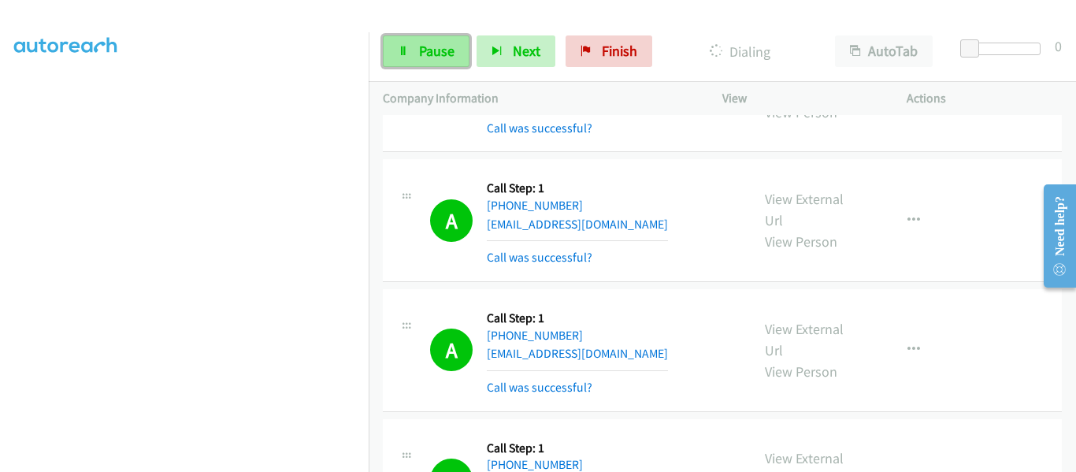
click at [406, 51] on icon at bounding box center [403, 51] width 11 height 11
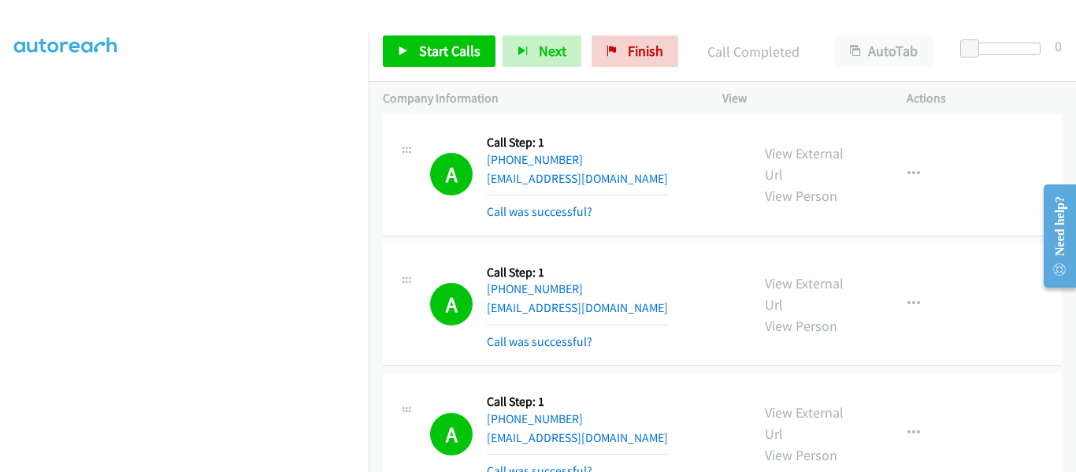
scroll to position [0, 0]
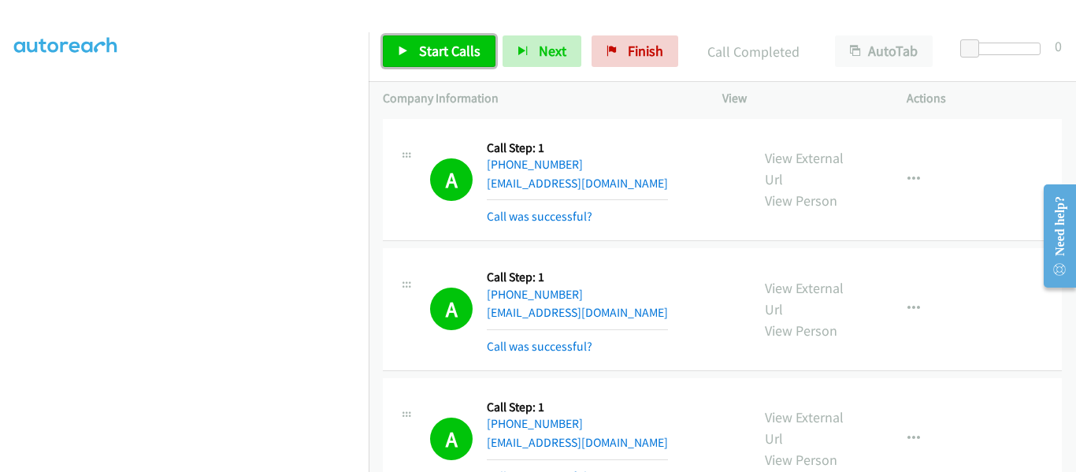
click at [398, 44] on link "Start Calls" at bounding box center [439, 51] width 113 height 32
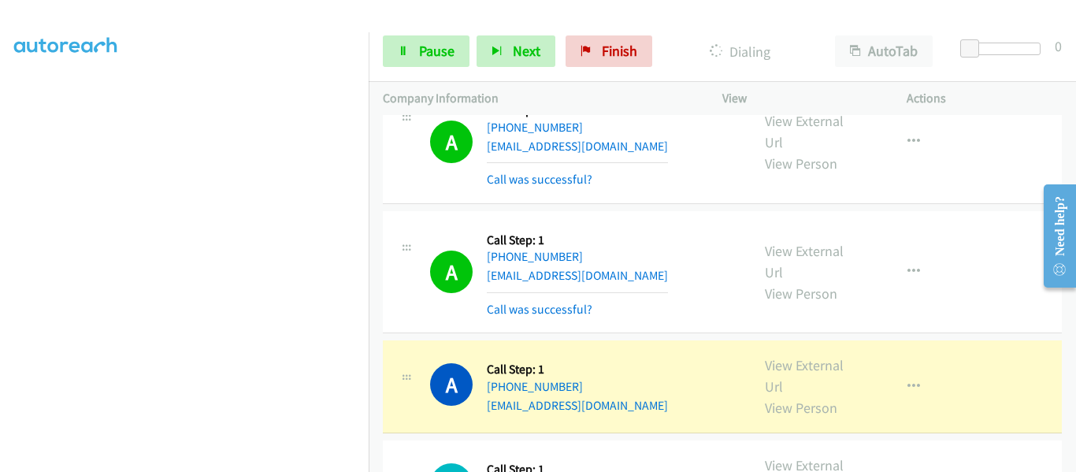
scroll to position [15357, 0]
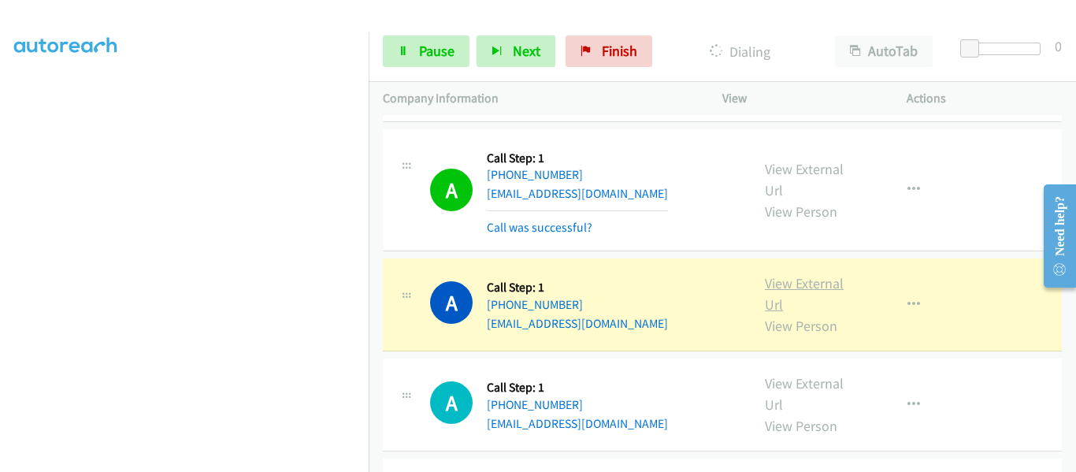
click at [801, 274] on link "View External Url" at bounding box center [804, 293] width 79 height 39
click at [407, 56] on icon at bounding box center [403, 51] width 11 height 11
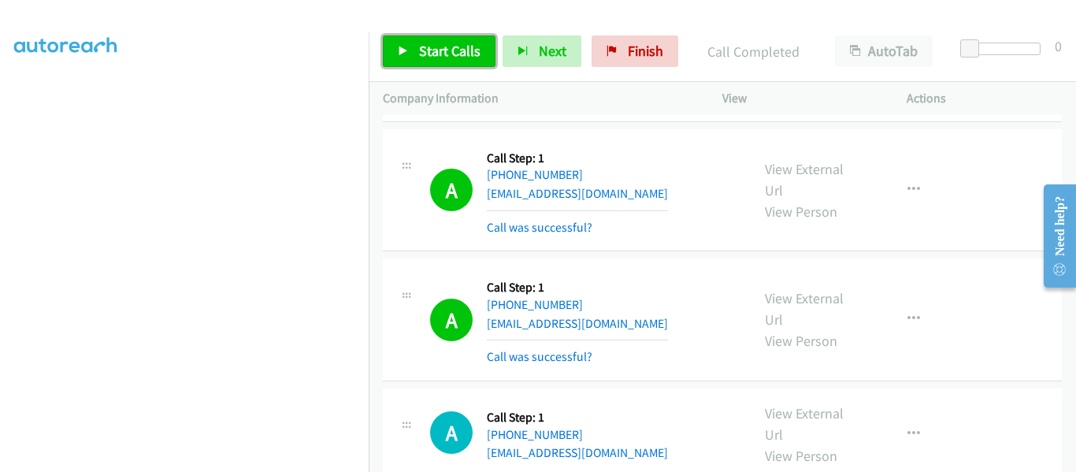
click at [405, 47] on icon at bounding box center [403, 51] width 11 height 11
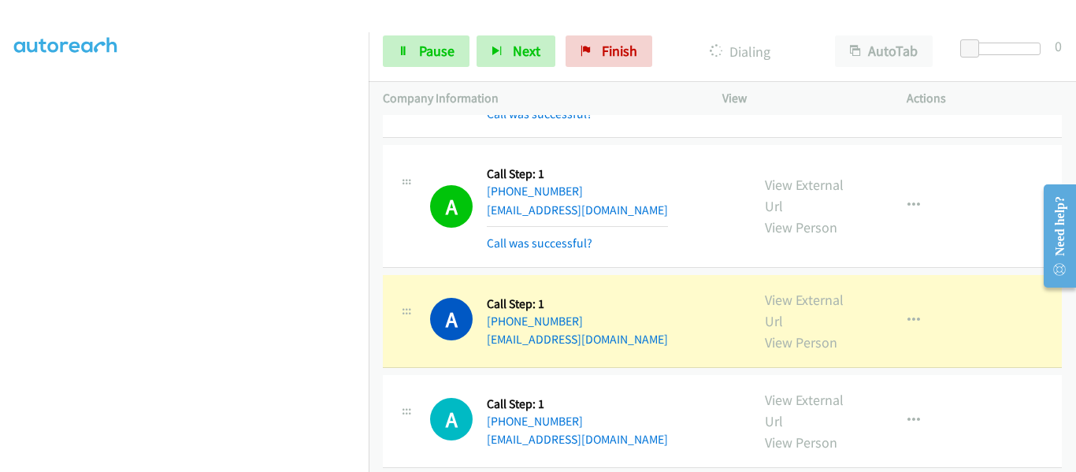
scroll to position [15514, 0]
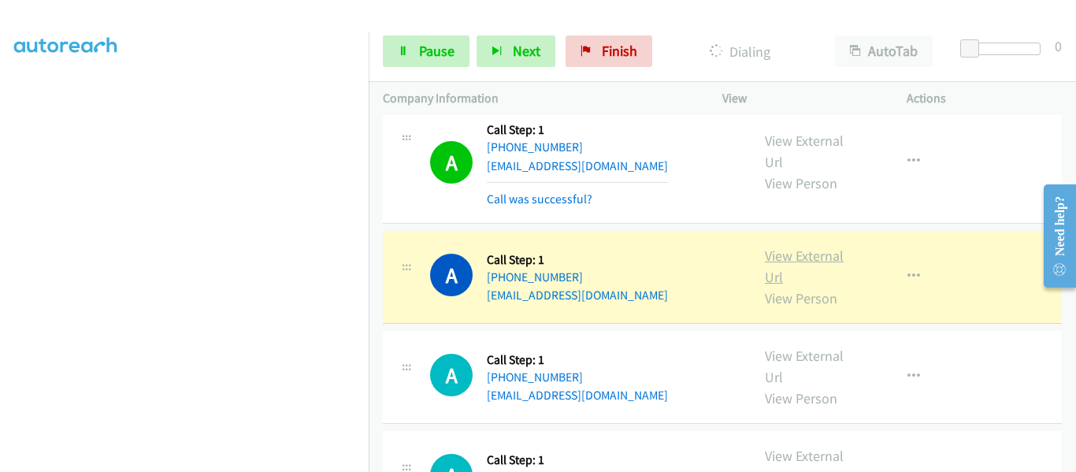
click at [795, 246] on link "View External Url" at bounding box center [804, 265] width 79 height 39
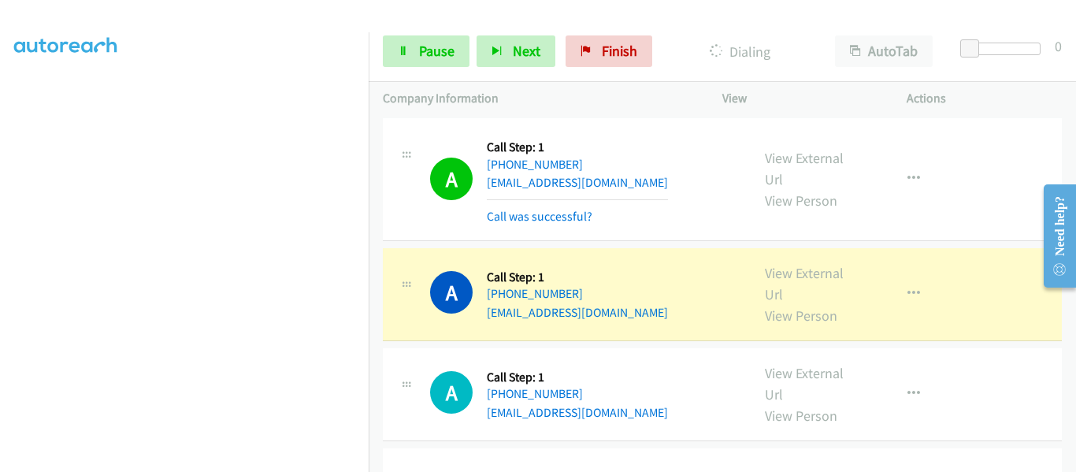
scroll to position [16144, 0]
click at [785, 265] on link "View External Url" at bounding box center [804, 284] width 79 height 39
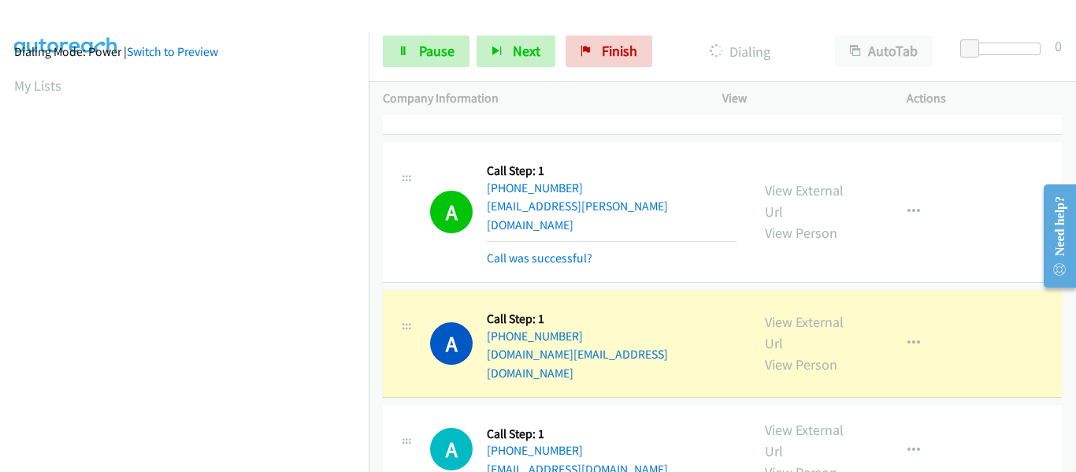
scroll to position [412, 0]
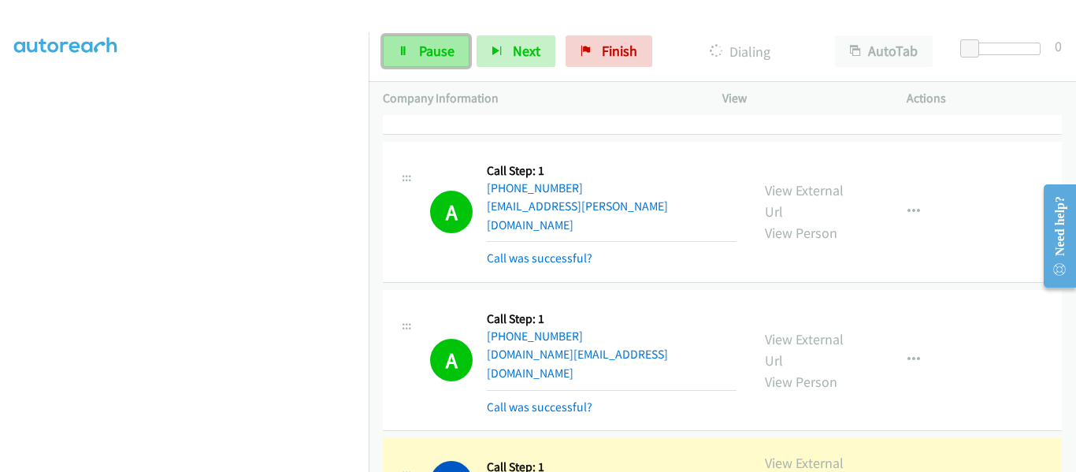
click at [417, 57] on link "Pause" at bounding box center [426, 51] width 87 height 32
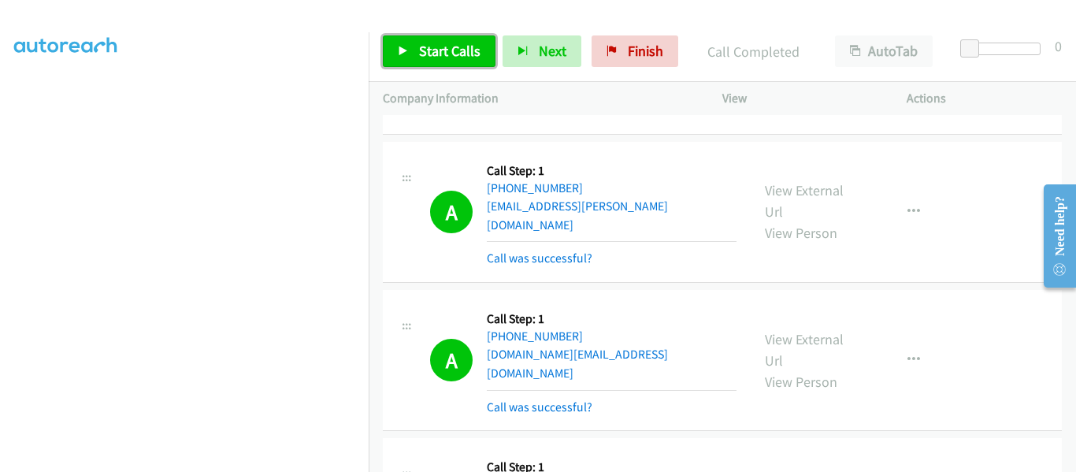
click at [394, 56] on link "Start Calls" at bounding box center [439, 51] width 113 height 32
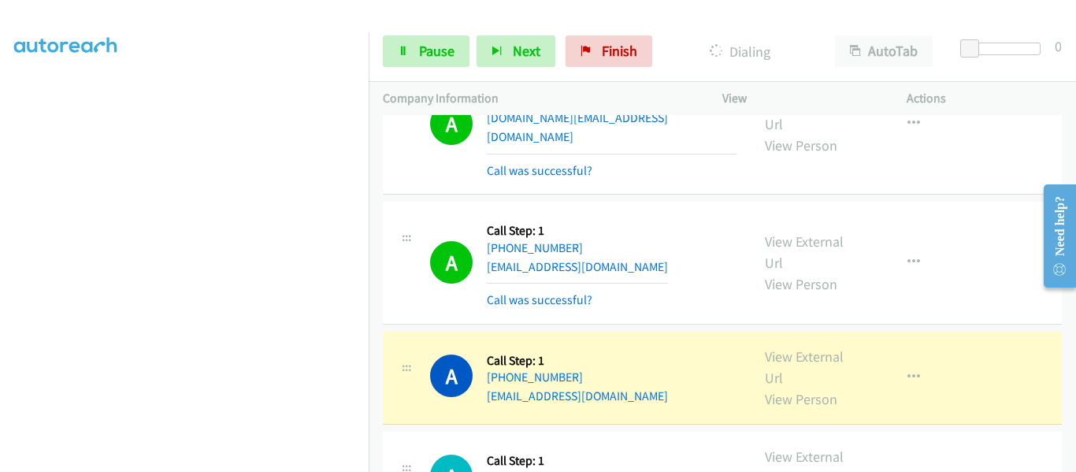
scroll to position [16825, 0]
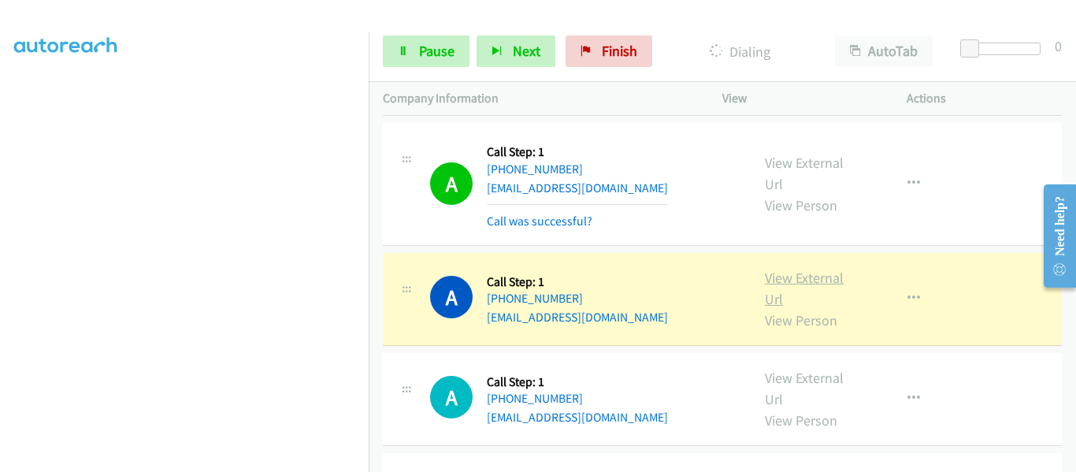
click at [788, 269] on link "View External Url" at bounding box center [804, 288] width 79 height 39
click at [907, 292] on icon "button" at bounding box center [913, 298] width 13 height 13
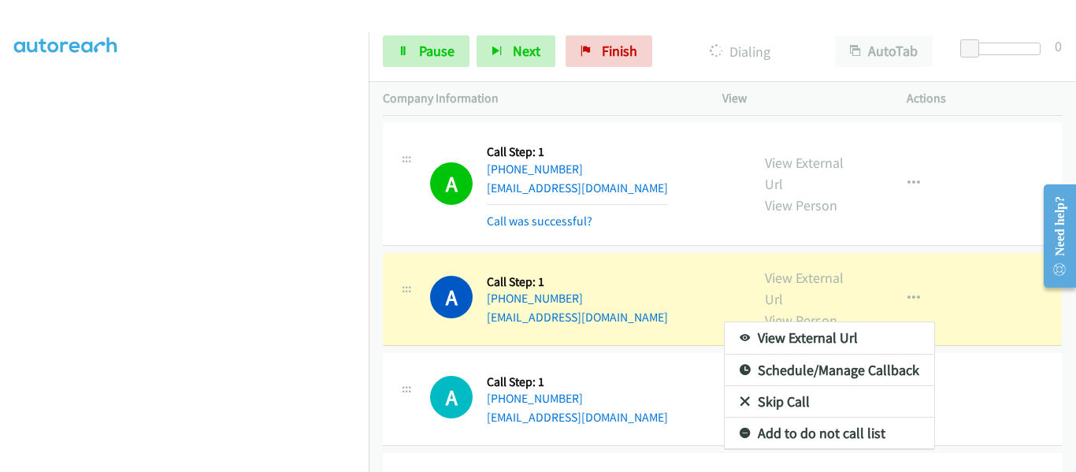
click at [984, 244] on div at bounding box center [538, 236] width 1076 height 472
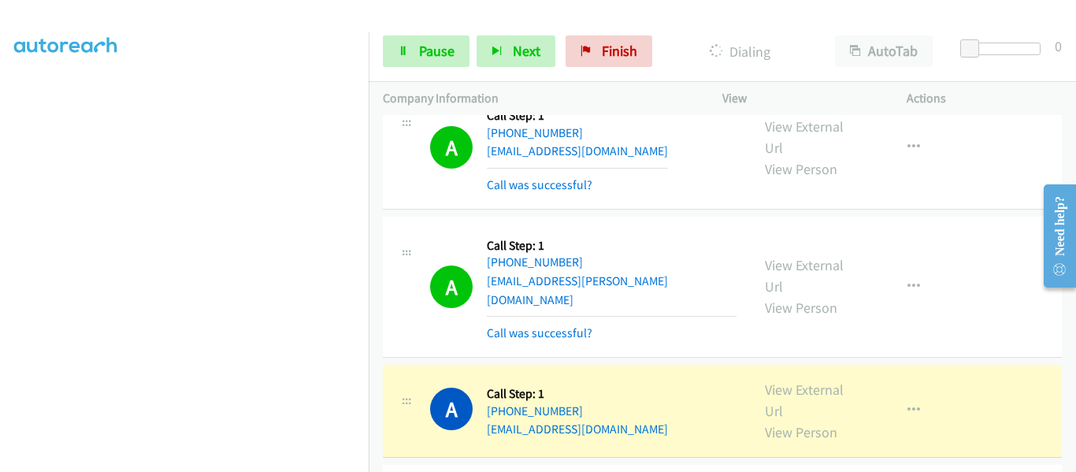
scroll to position [17455, 0]
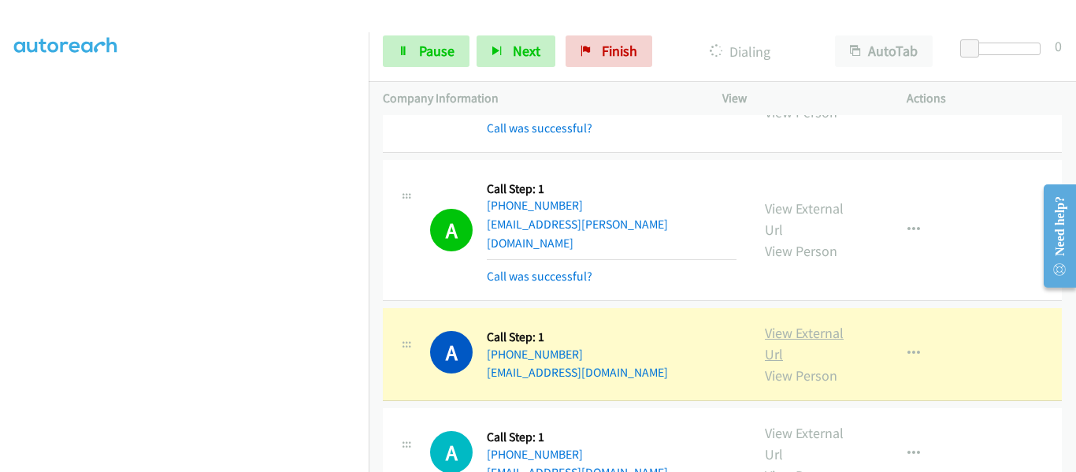
click at [779, 324] on link "View External Url" at bounding box center [804, 343] width 79 height 39
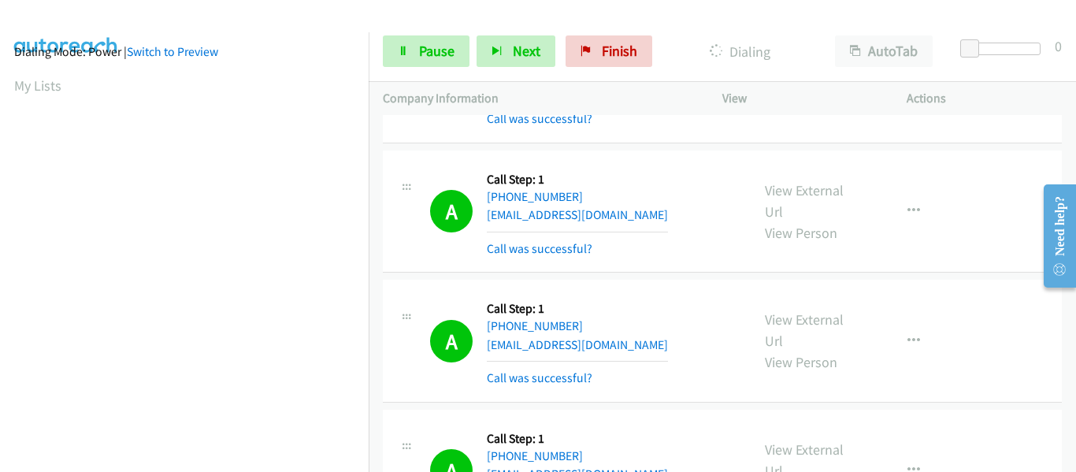
scroll to position [412, 0]
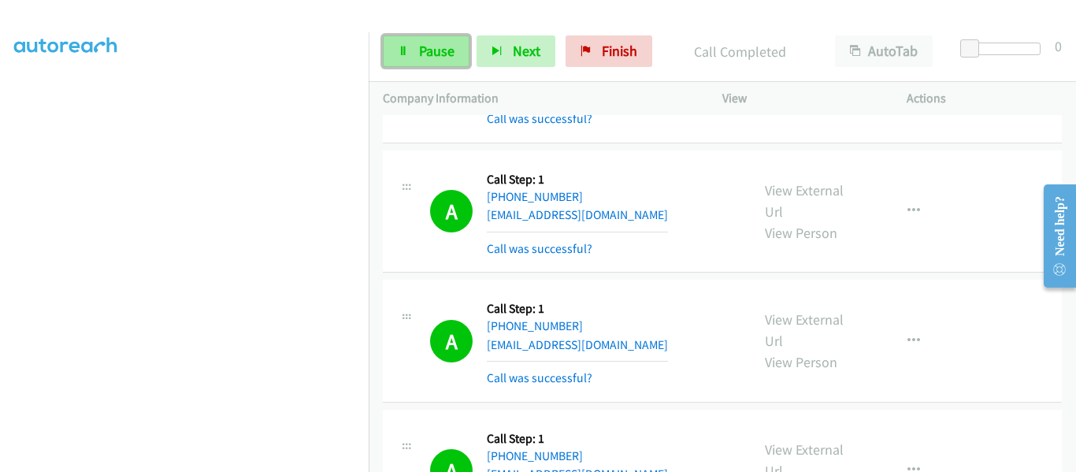
click at [410, 54] on link "Pause" at bounding box center [426, 51] width 87 height 32
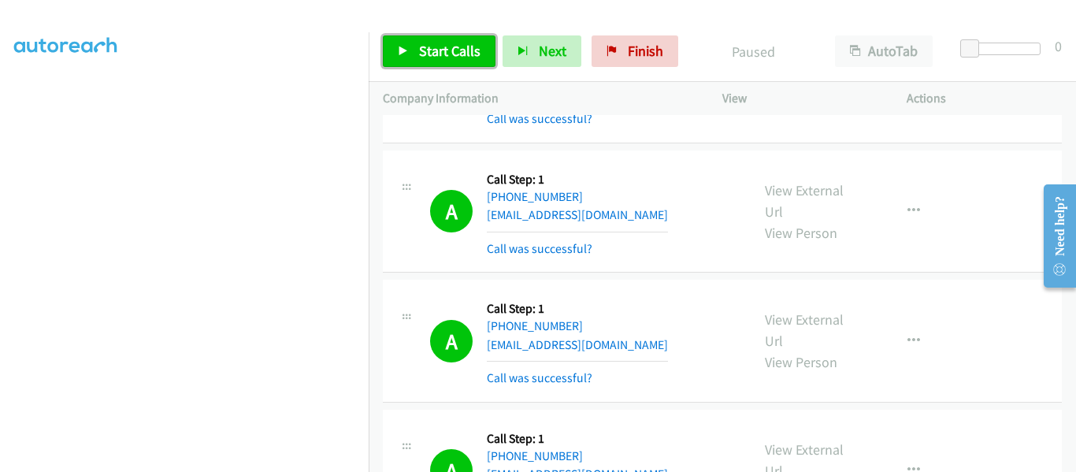
click at [400, 50] on icon at bounding box center [403, 51] width 11 height 11
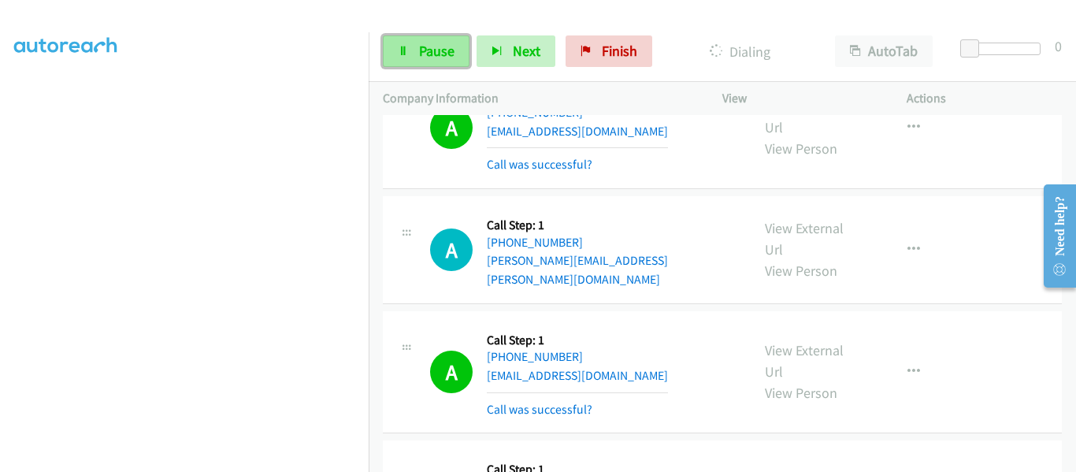
click at [424, 57] on span "Pause" at bounding box center [436, 51] width 35 height 18
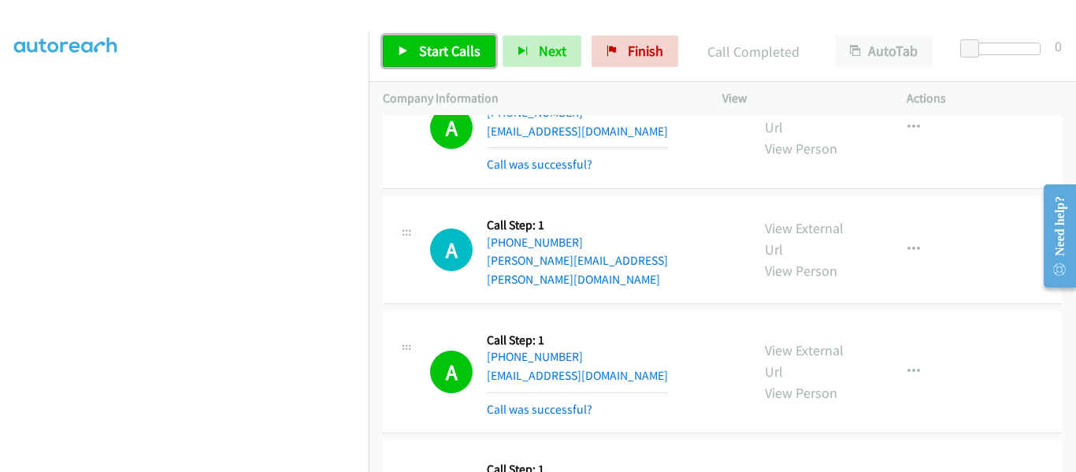
click at [399, 57] on link "Start Calls" at bounding box center [439, 51] width 113 height 32
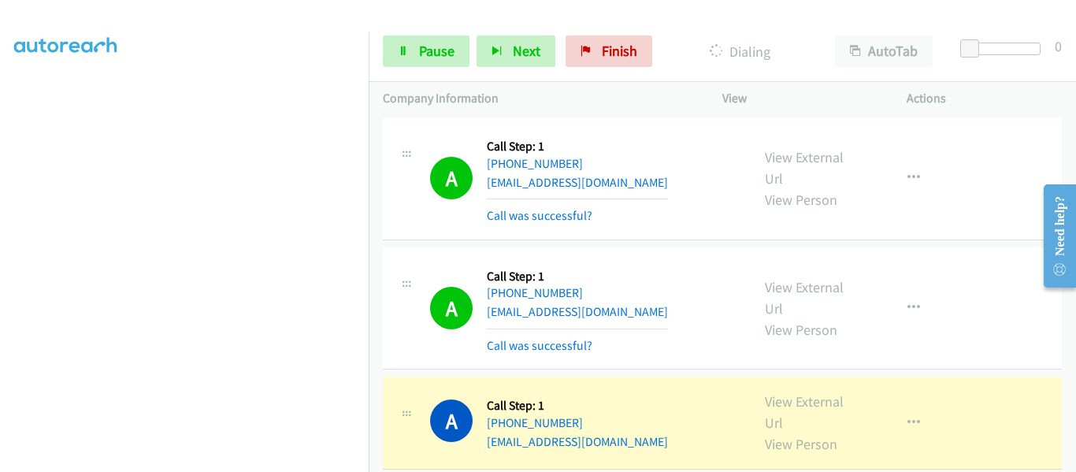
scroll to position [18479, 0]
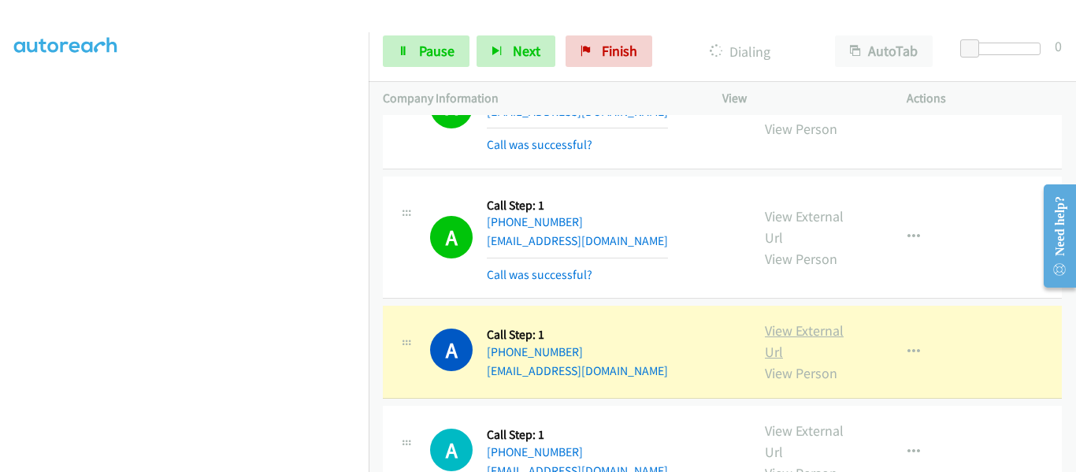
click at [805, 321] on link "View External Url" at bounding box center [804, 340] width 79 height 39
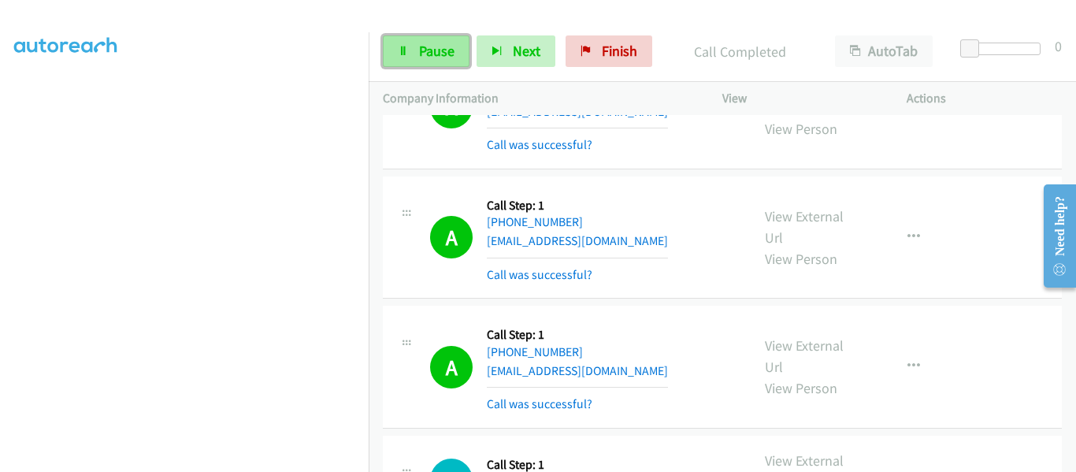
click at [416, 40] on link "Pause" at bounding box center [426, 51] width 87 height 32
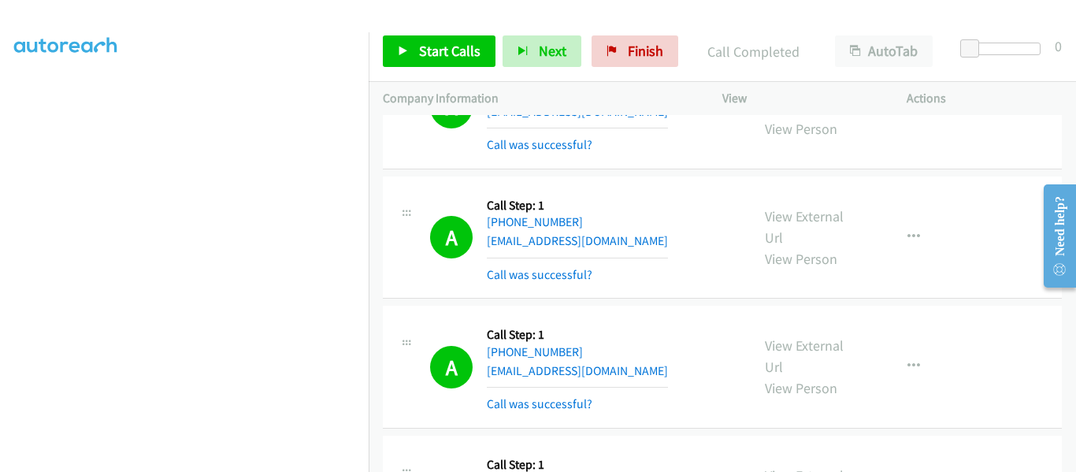
scroll to position [412, 0]
click at [410, 53] on link "Start Calls" at bounding box center [439, 51] width 113 height 32
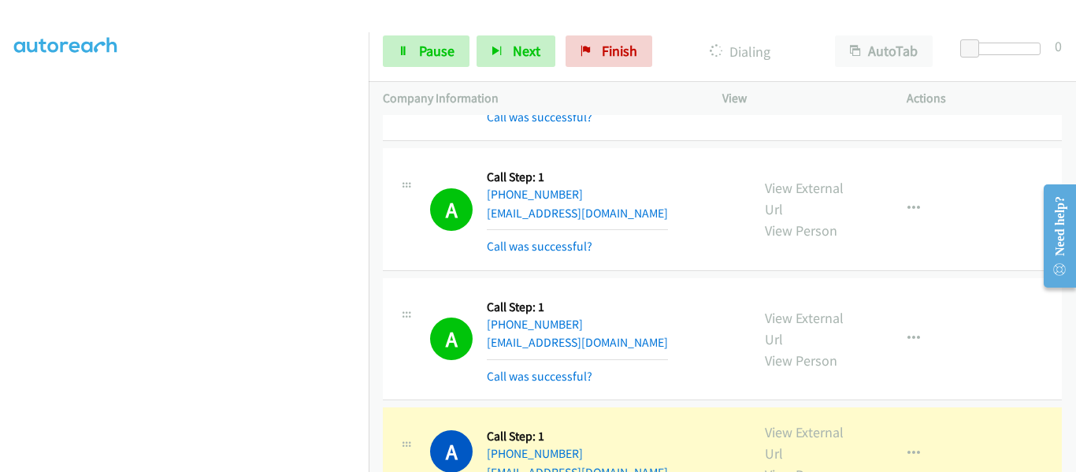
scroll to position [18707, 0]
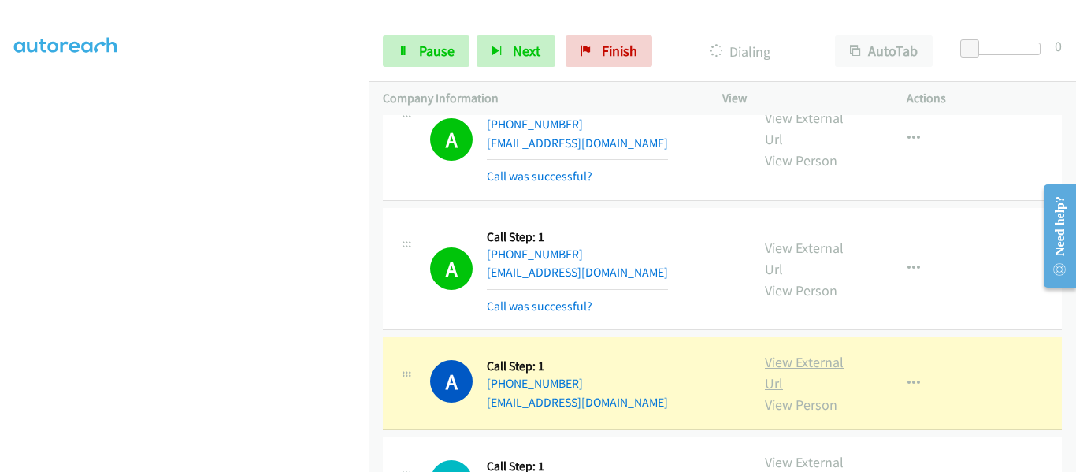
click at [820, 353] on link "View External Url" at bounding box center [804, 372] width 79 height 39
drag, startPoint x: 416, startPoint y: 49, endPoint x: 472, endPoint y: 79, distance: 63.4
click at [416, 49] on link "Pause" at bounding box center [426, 51] width 87 height 32
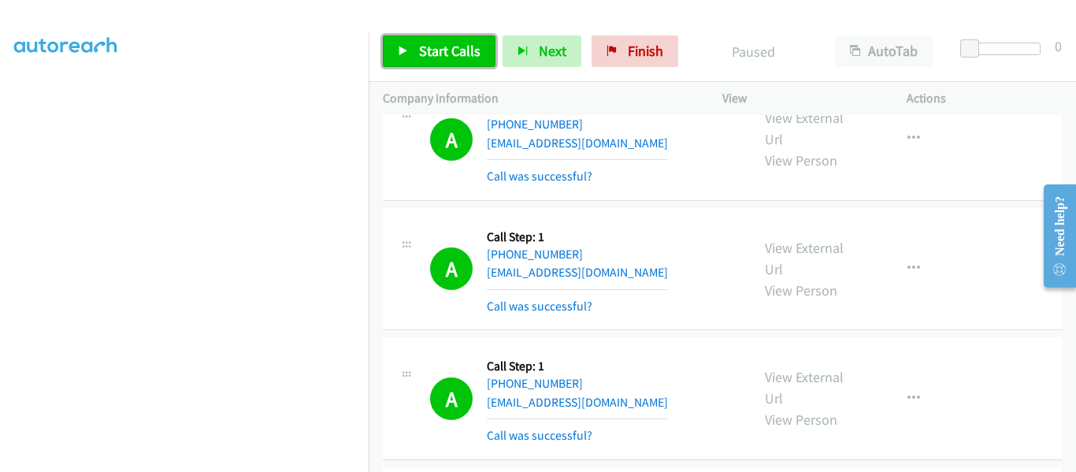
click at [397, 48] on link "Start Calls" at bounding box center [439, 51] width 113 height 32
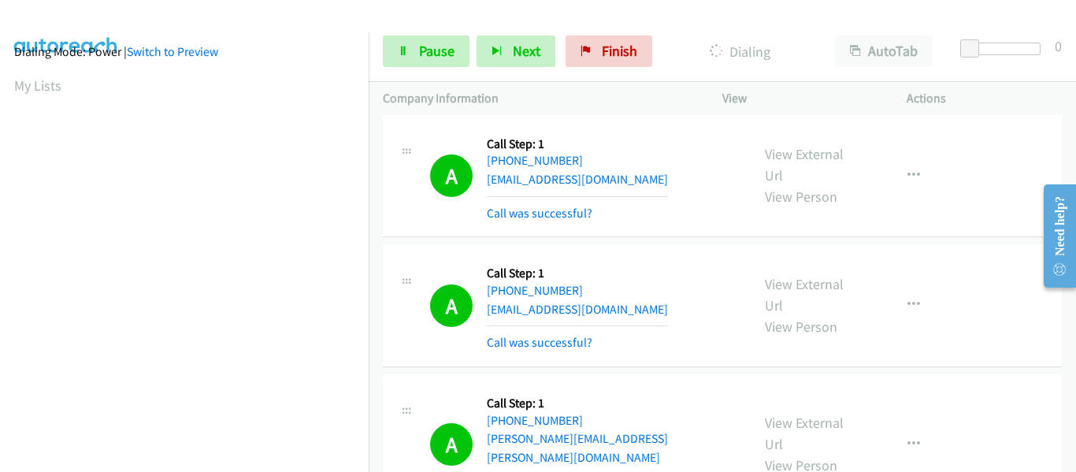
scroll to position [412, 0]
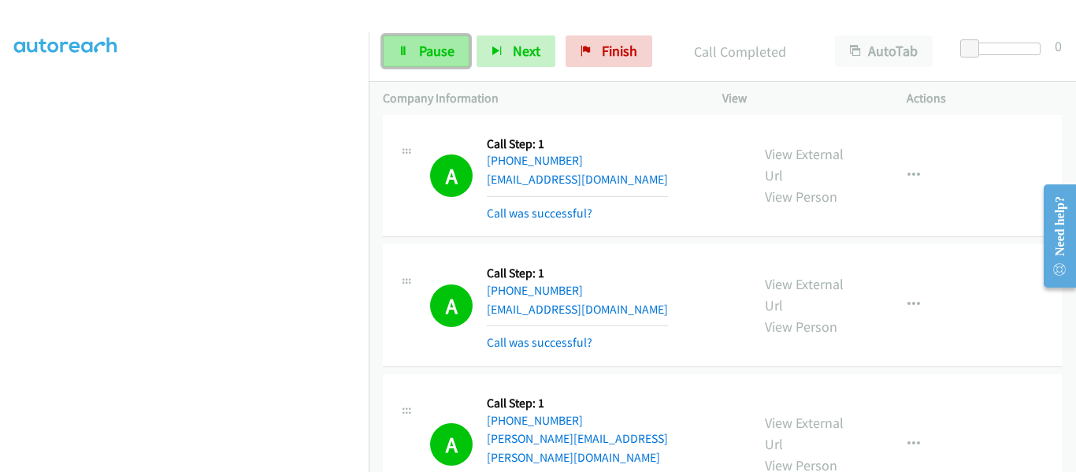
click at [417, 48] on link "Pause" at bounding box center [426, 51] width 87 height 32
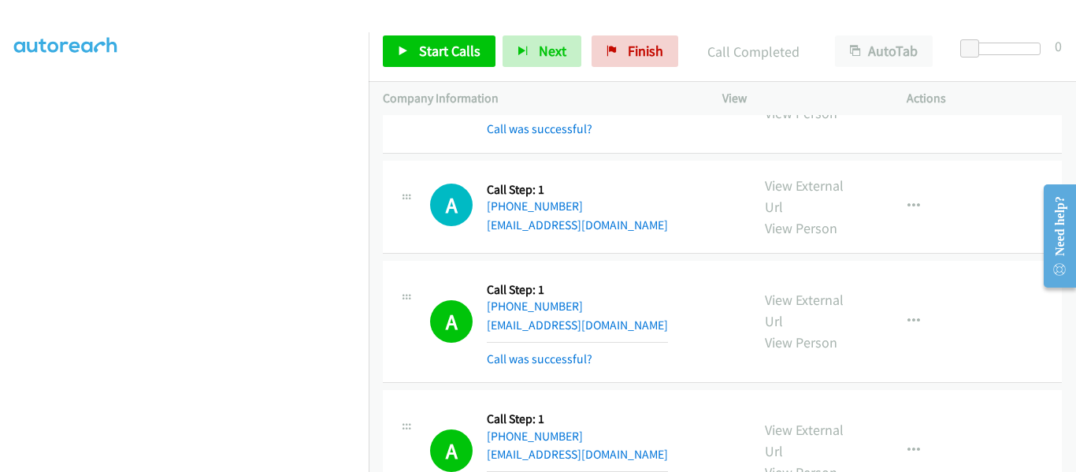
scroll to position [18975, 0]
